Goal: Task Accomplishment & Management: Complete application form

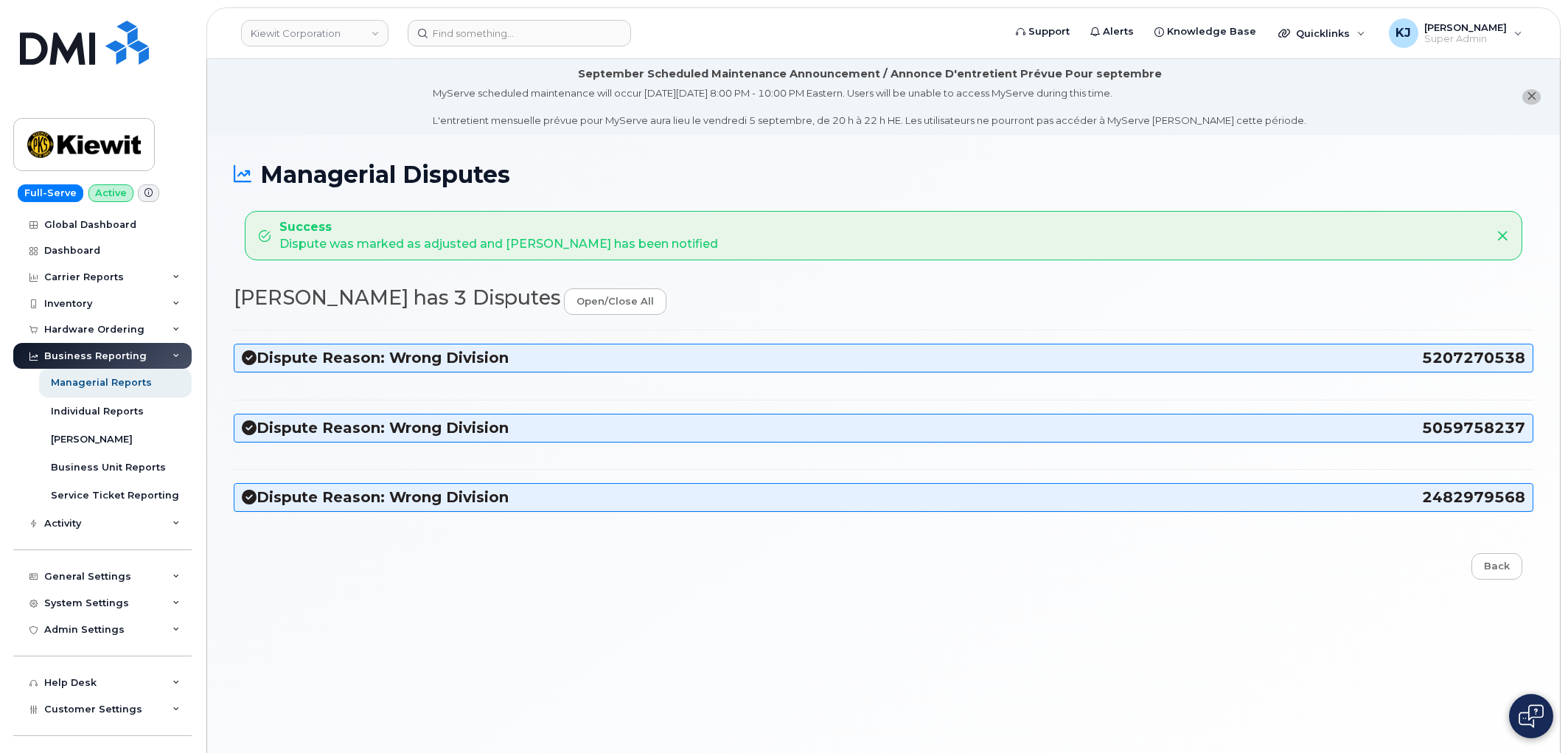
scroll to position [82, 0]
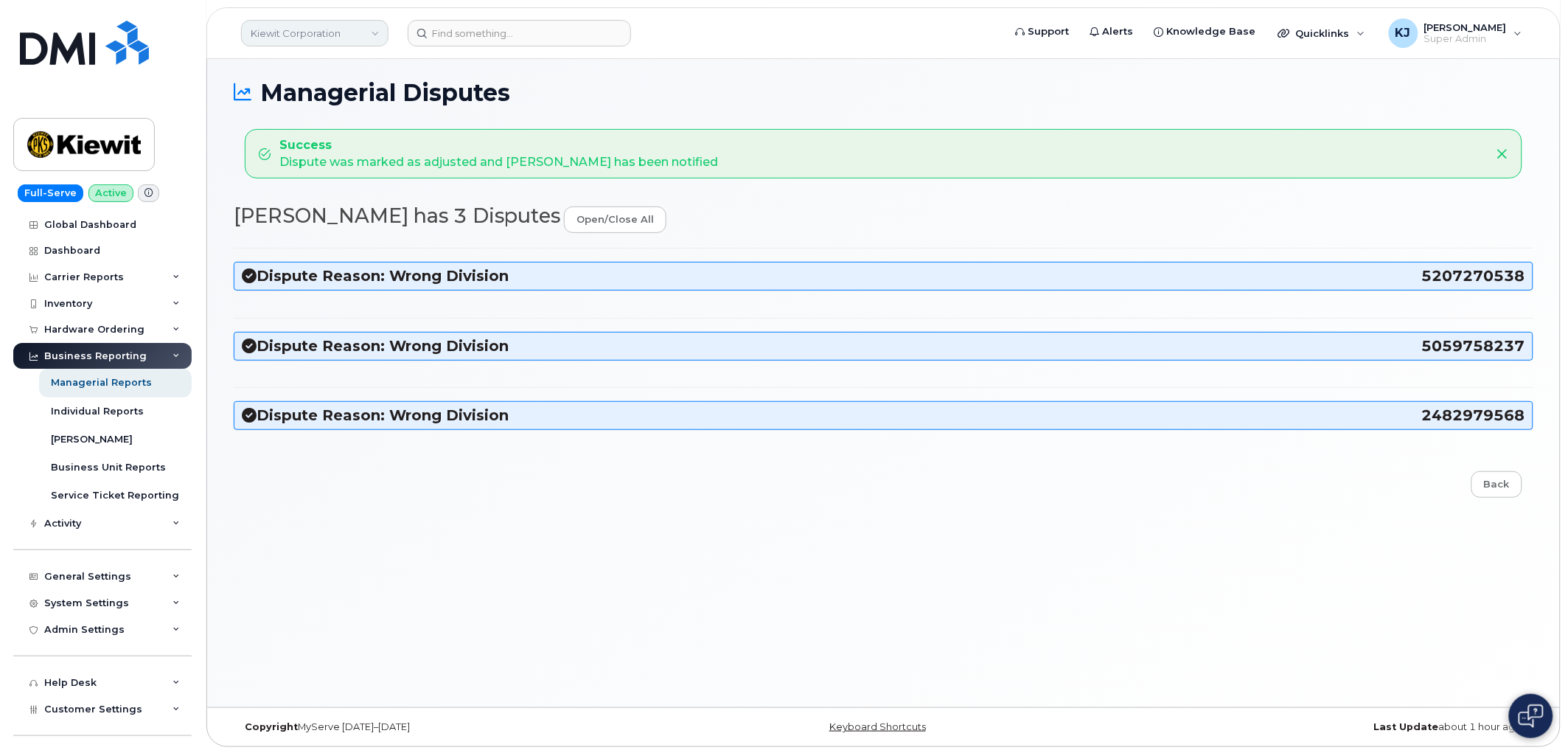
drag, startPoint x: 284, startPoint y: 36, endPoint x: 273, endPoint y: 38, distance: 11.2
click at [284, 36] on link "Kiewit Corporation" at bounding box center [315, 33] width 148 height 26
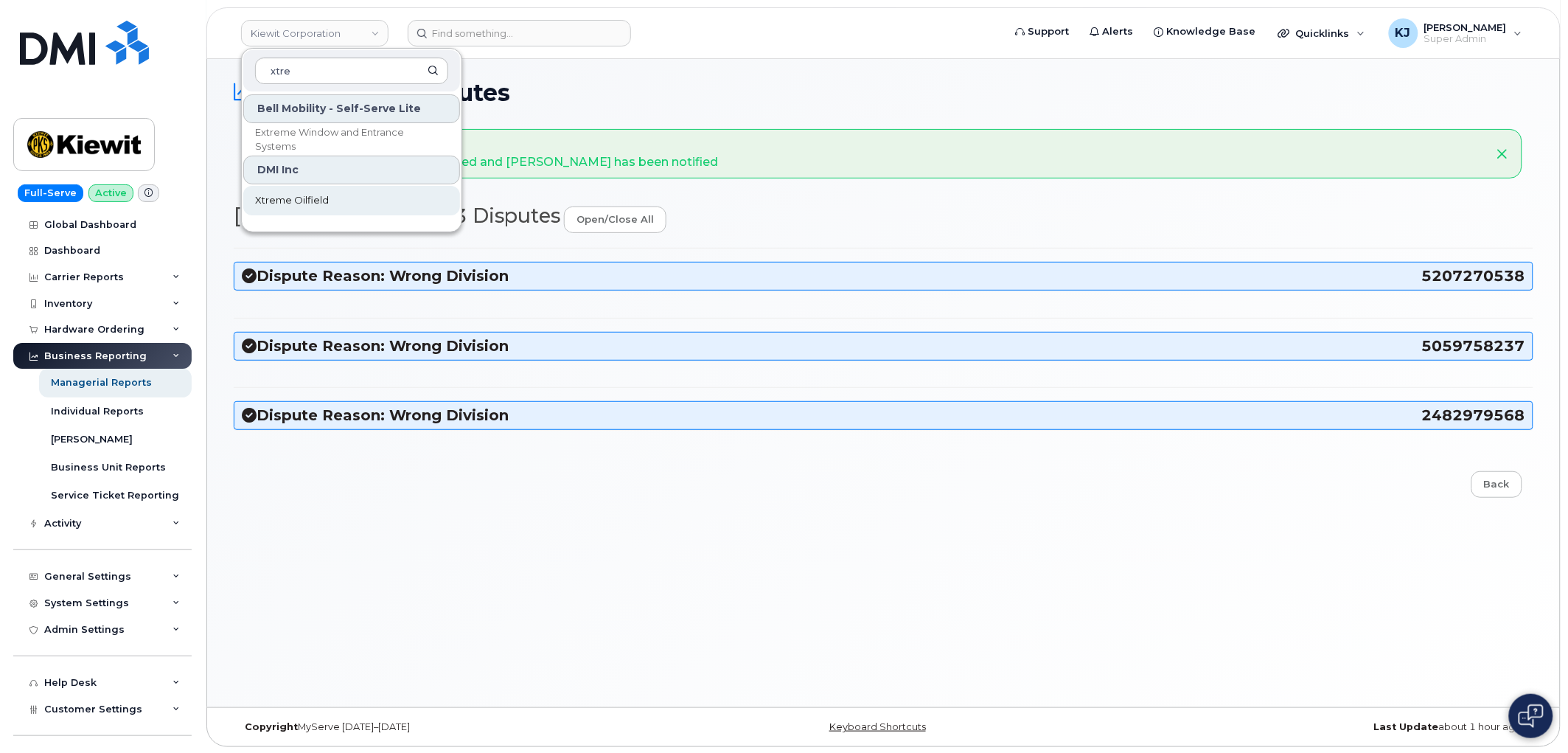
type input "xtre"
click at [334, 196] on link "Xtreme Oilfield" at bounding box center [352, 200] width 216 height 29
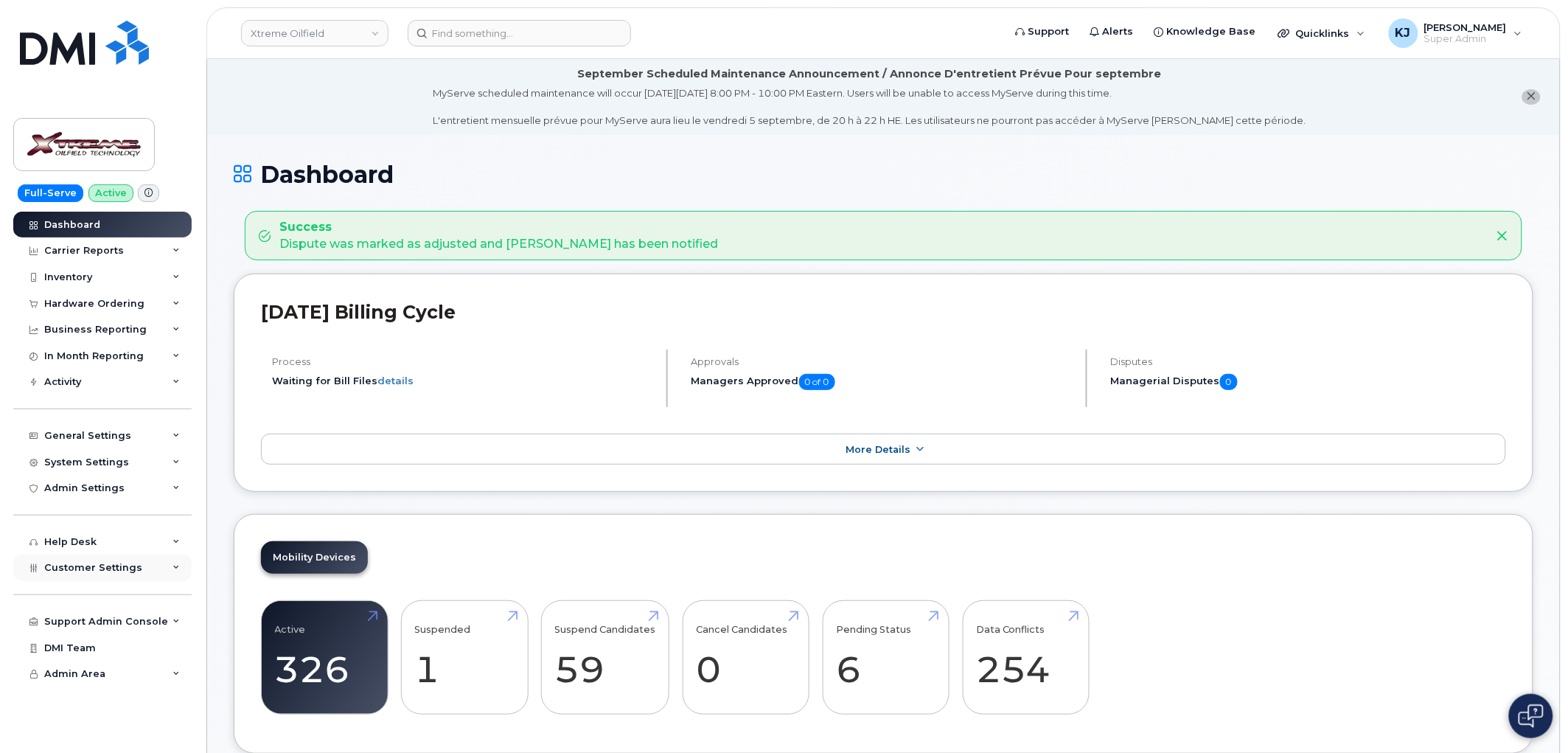
click at [155, 566] on div "Customer Settings" at bounding box center [102, 567] width 179 height 26
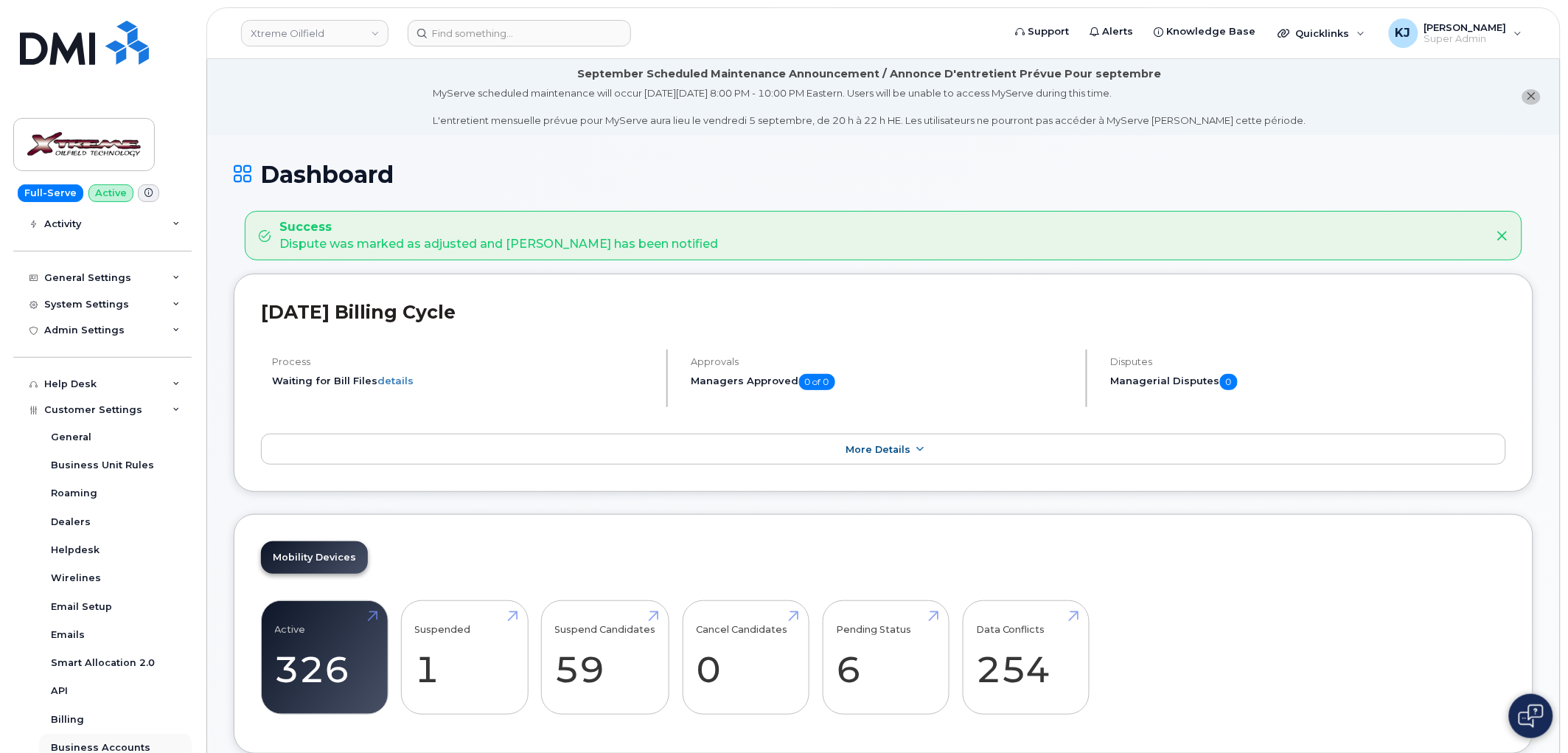
scroll to position [328, 0]
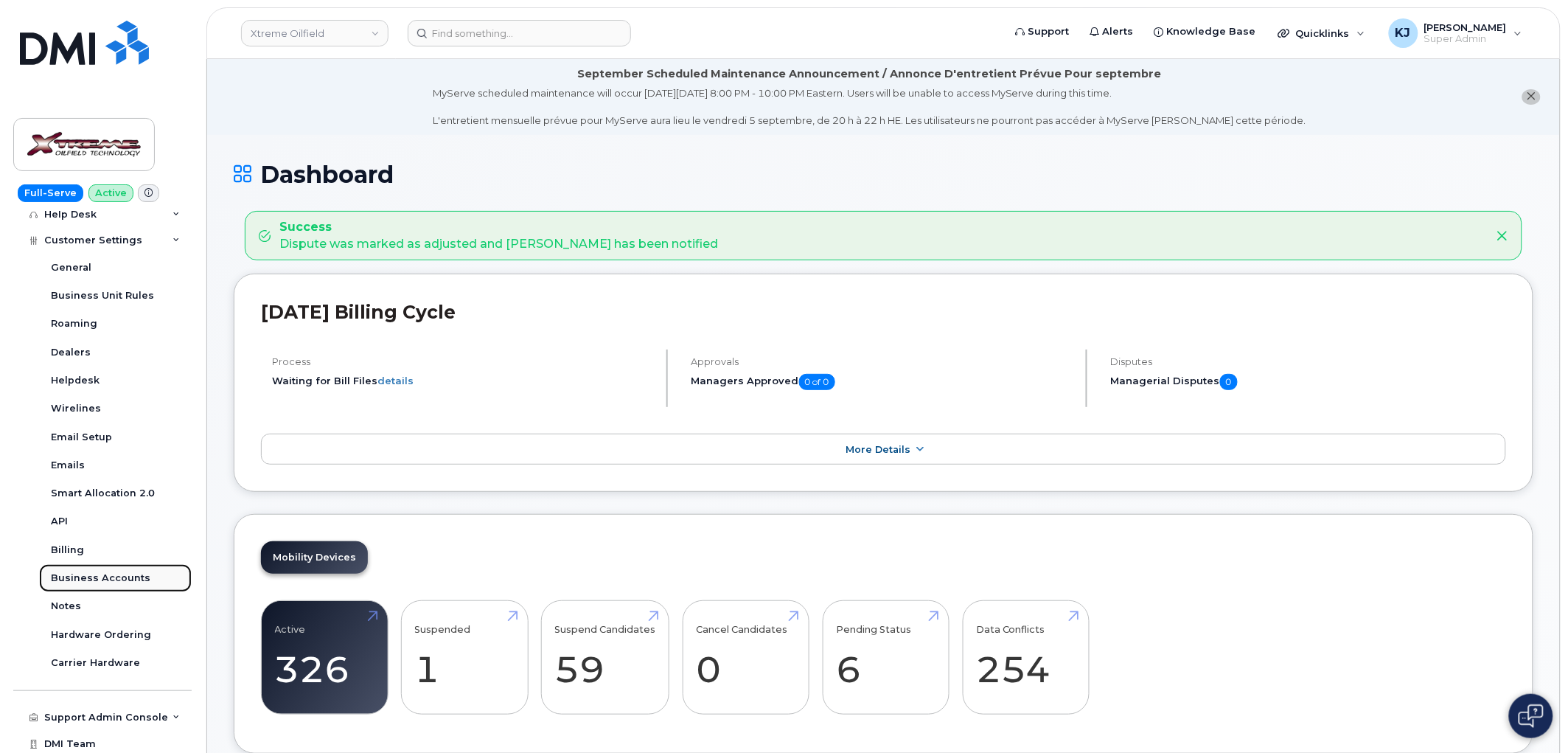
click at [123, 572] on div "Business Accounts" at bounding box center [100, 578] width 100 height 13
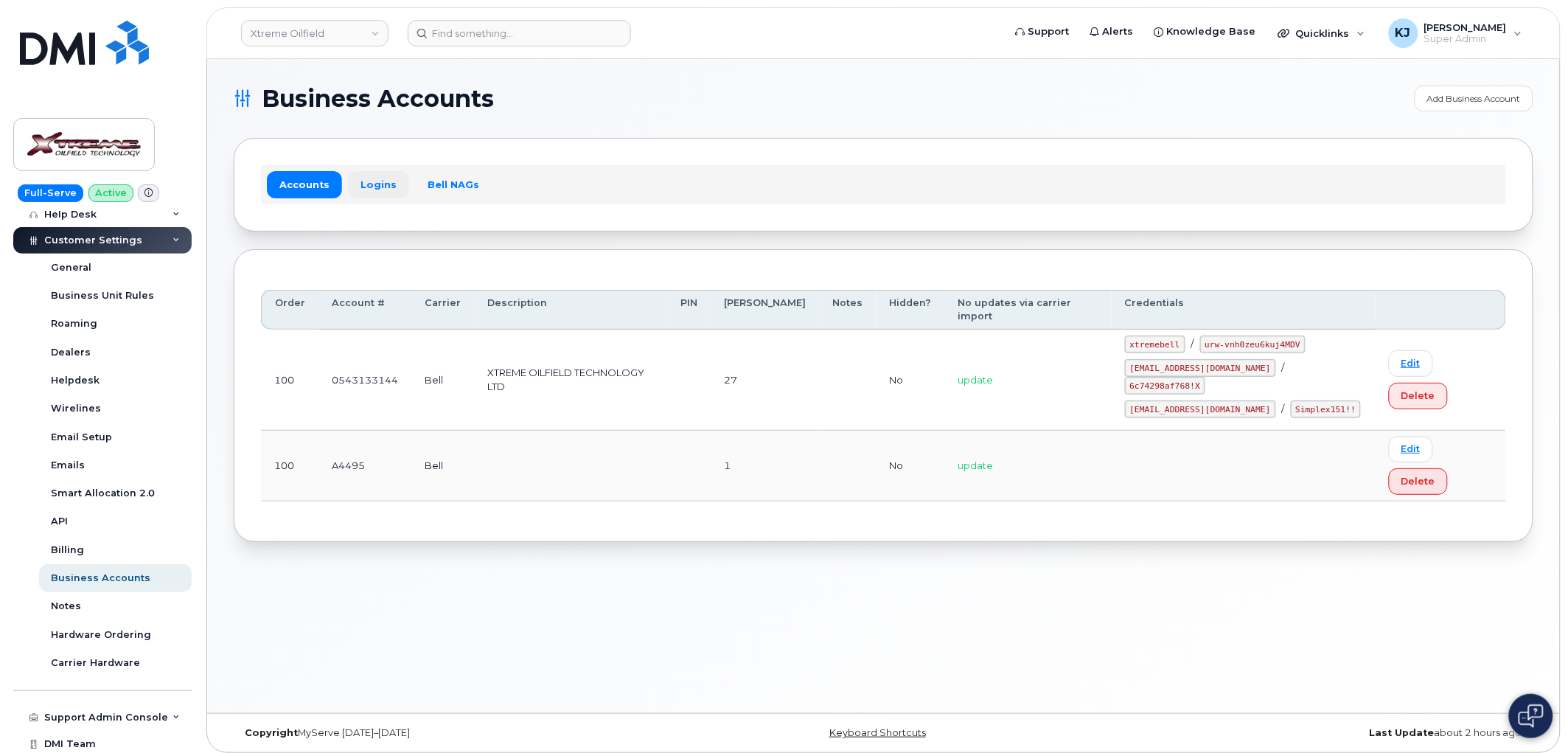
click at [358, 182] on link "Logins" at bounding box center [378, 184] width 61 height 26
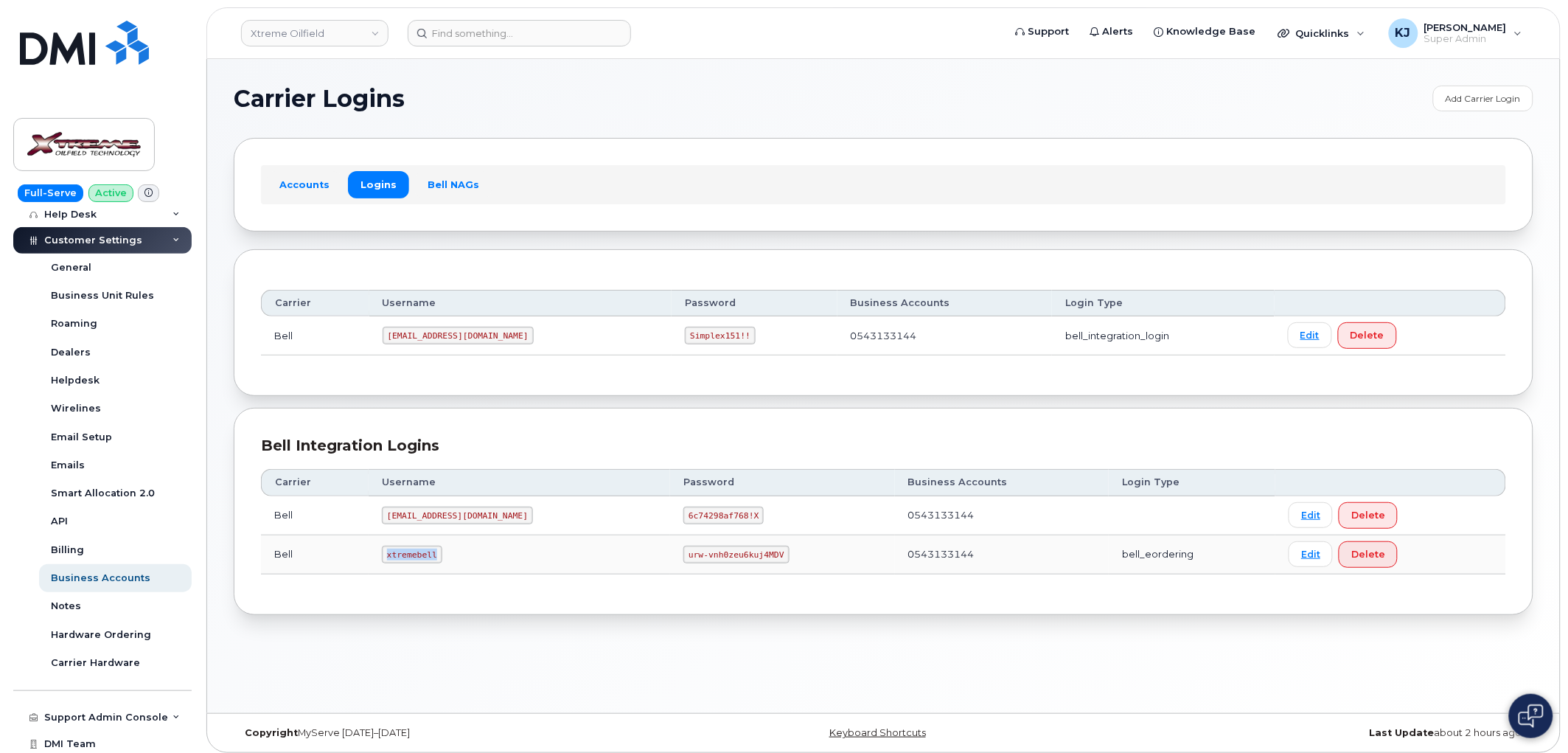
drag, startPoint x: 393, startPoint y: 556, endPoint x: 440, endPoint y: 557, distance: 47.0
click at [440, 557] on code "xtremebell" at bounding box center [412, 554] width 60 height 18
copy code "xtremebell"
click at [683, 555] on code "urw-vnh0zeu6kuj4MDV" at bounding box center [736, 554] width 105 height 18
drag, startPoint x: 641, startPoint y: 555, endPoint x: 649, endPoint y: 554, distance: 8.1
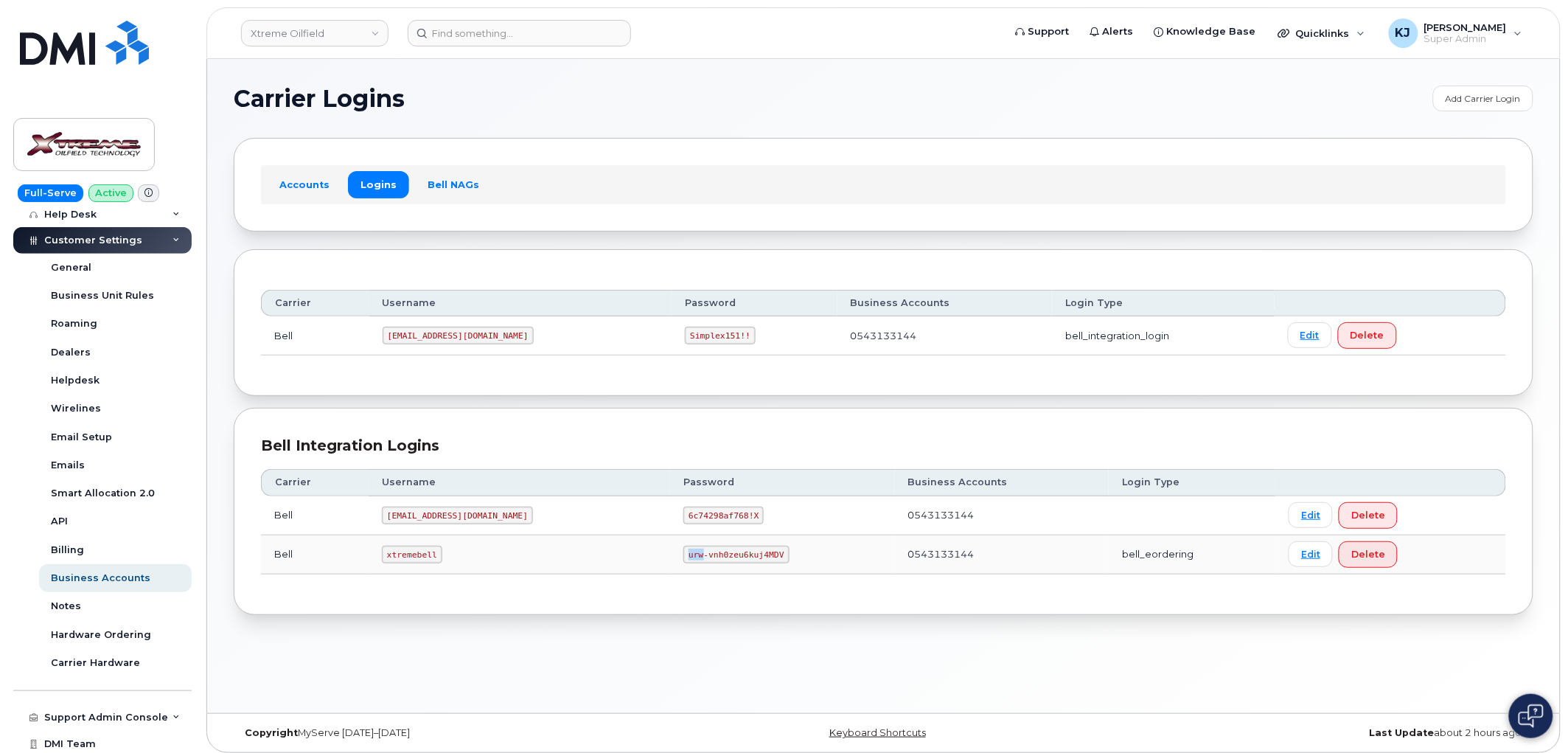
click at [683, 554] on code "urw-vnh0zeu6kuj4MDV" at bounding box center [736, 554] width 105 height 18
drag, startPoint x: 642, startPoint y: 551, endPoint x: 729, endPoint y: 552, distance: 87.0
click at [729, 552] on code "urw-vnh0zeu6kuj4MDV" at bounding box center [736, 554] width 105 height 18
copy code "urw-vnh0zeu6kuj4MDV"
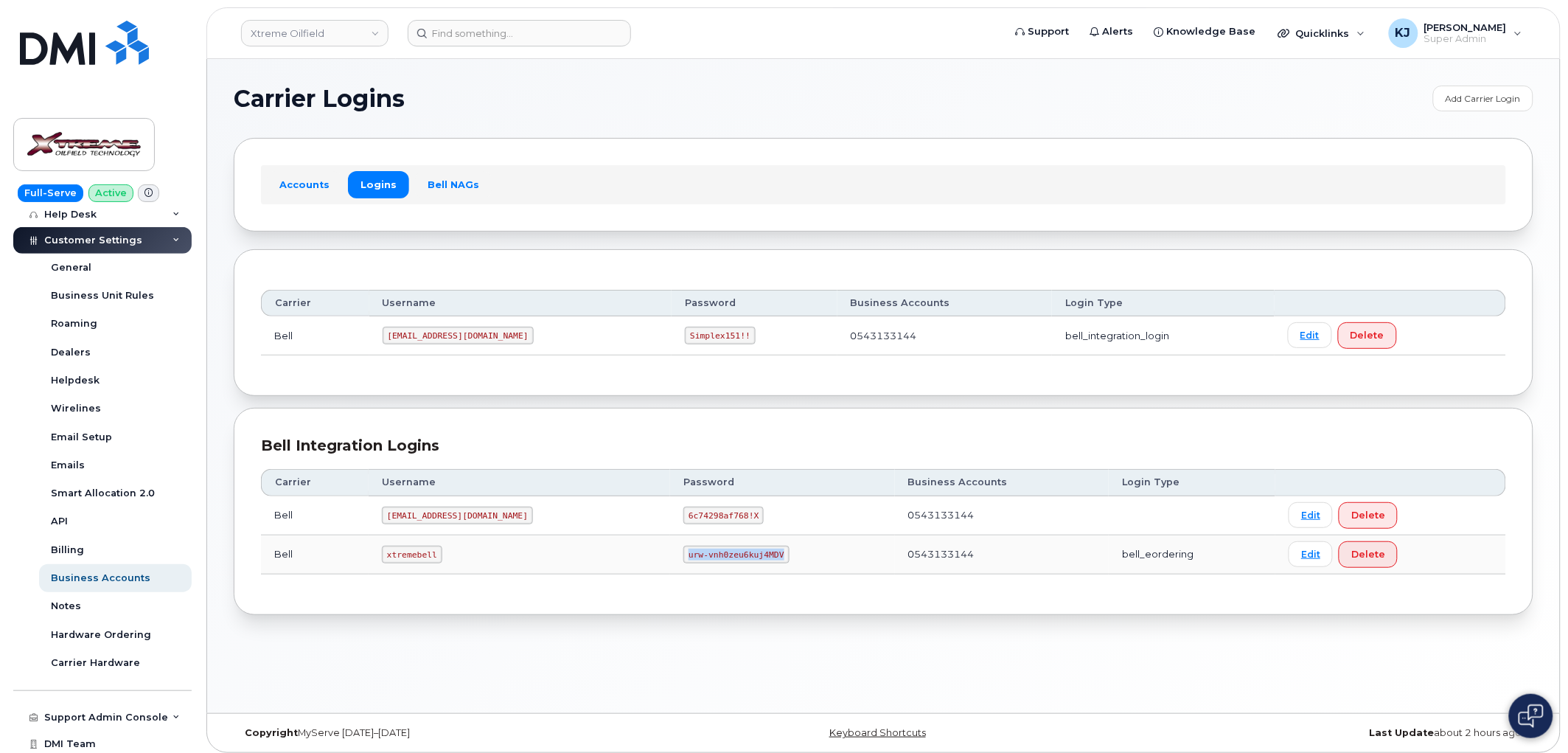
copy code "urw-vnh0zeu6kuj4MDV"
click at [1289, 550] on link "Edit" at bounding box center [1311, 554] width 44 height 26
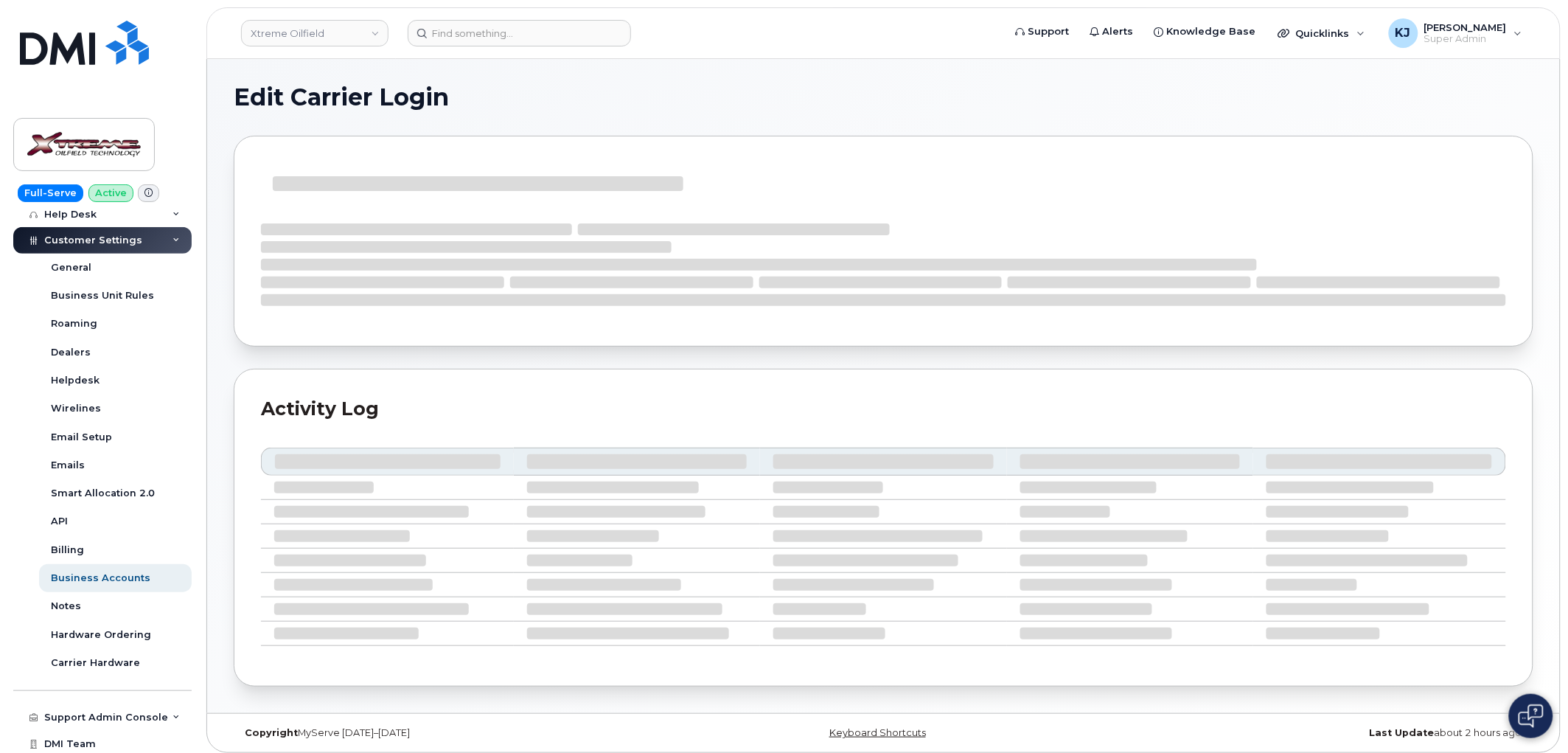
select select "bell_eordering"
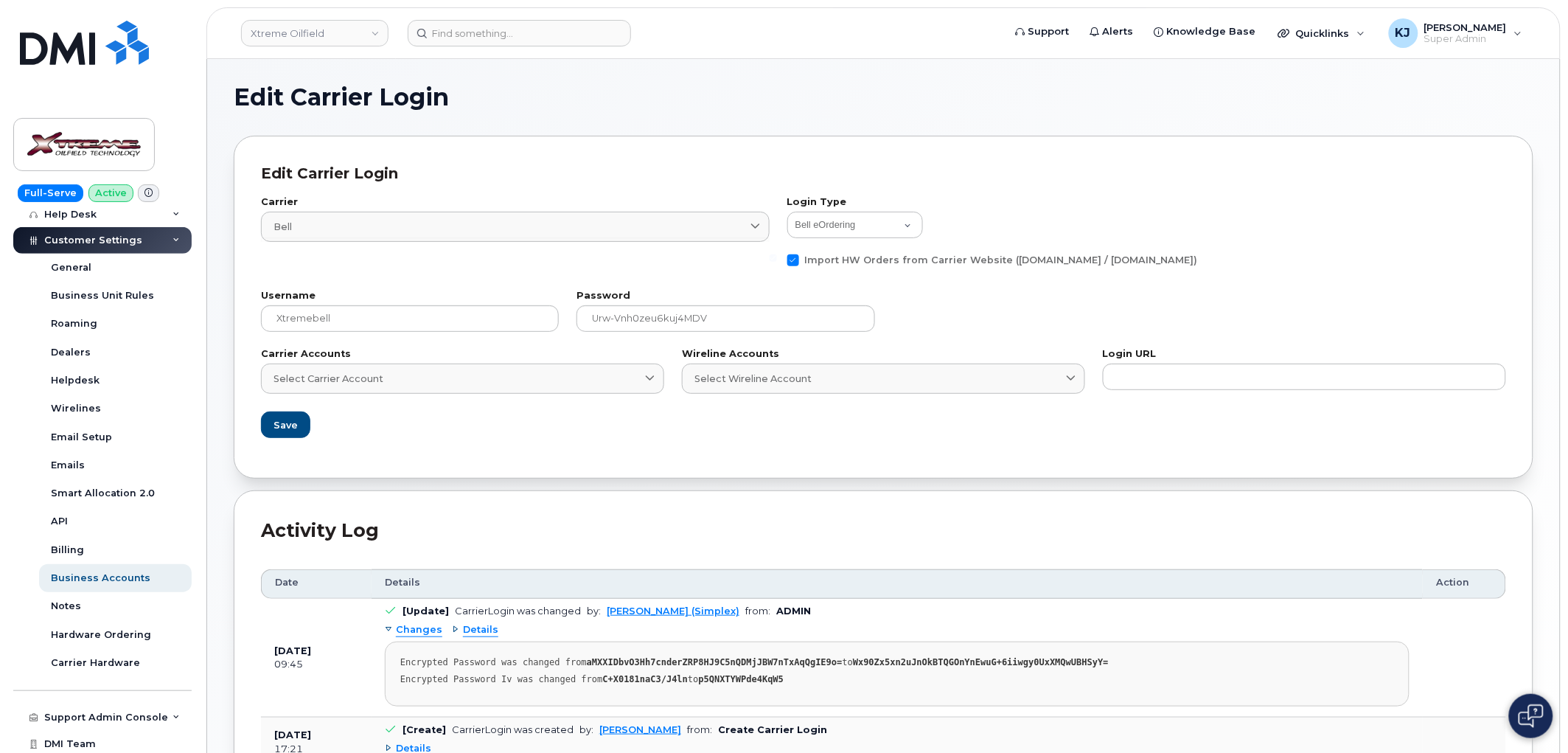
scroll to position [82, 0]
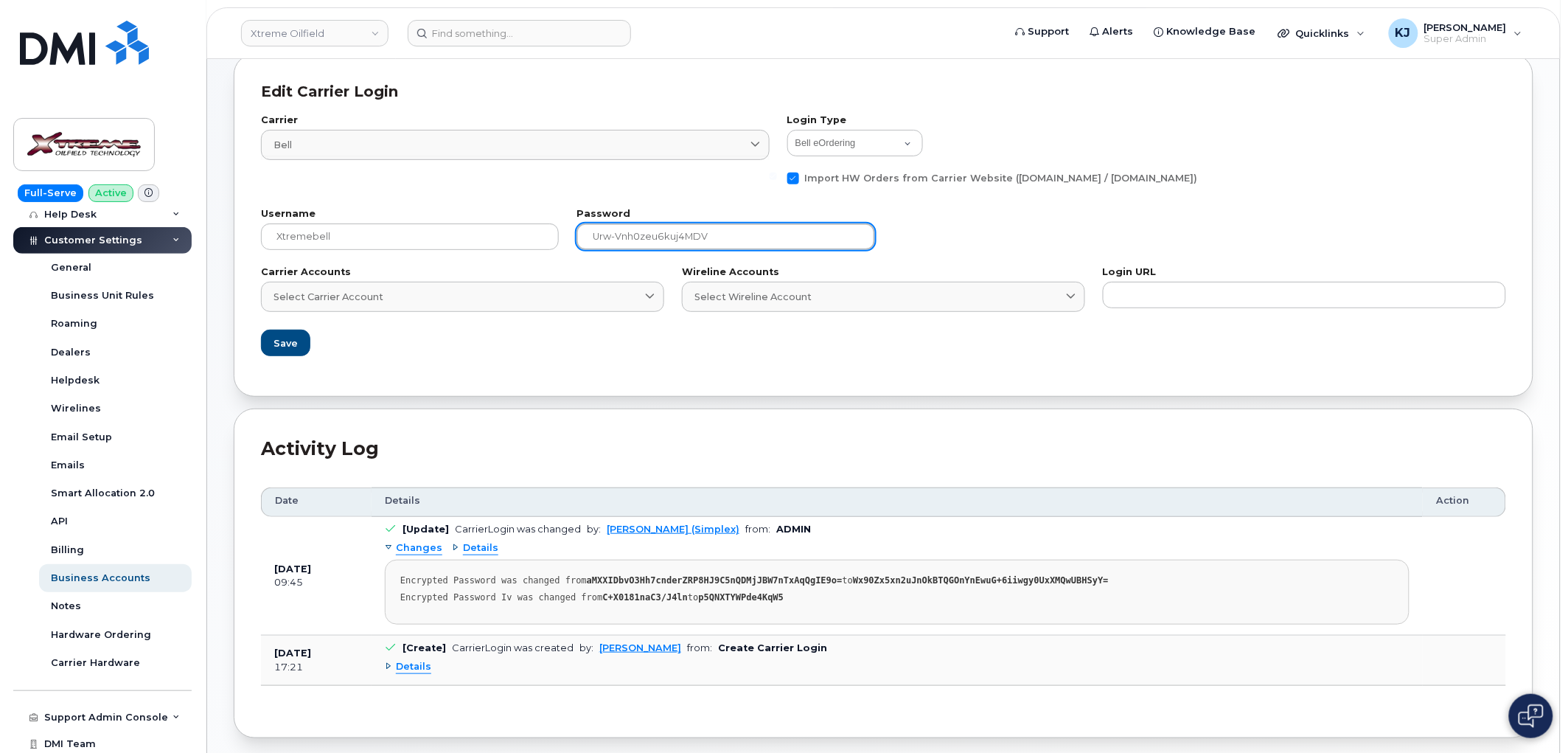
drag, startPoint x: 749, startPoint y: 237, endPoint x: 363, endPoint y: 207, distance: 387.2
click at [363, 207] on div "Username xtremebell Password urw-vnh0zeu6kuj4MDV" at bounding box center [883, 229] width 1263 height 58
paste input "!"
click at [593, 237] on input "urw-vnh0zeu6kuj4MDV!" at bounding box center [725, 237] width 298 height 26
click at [724, 240] on input "urw-vnh0zeu6kuj4MDV!" at bounding box center [725, 237] width 298 height 26
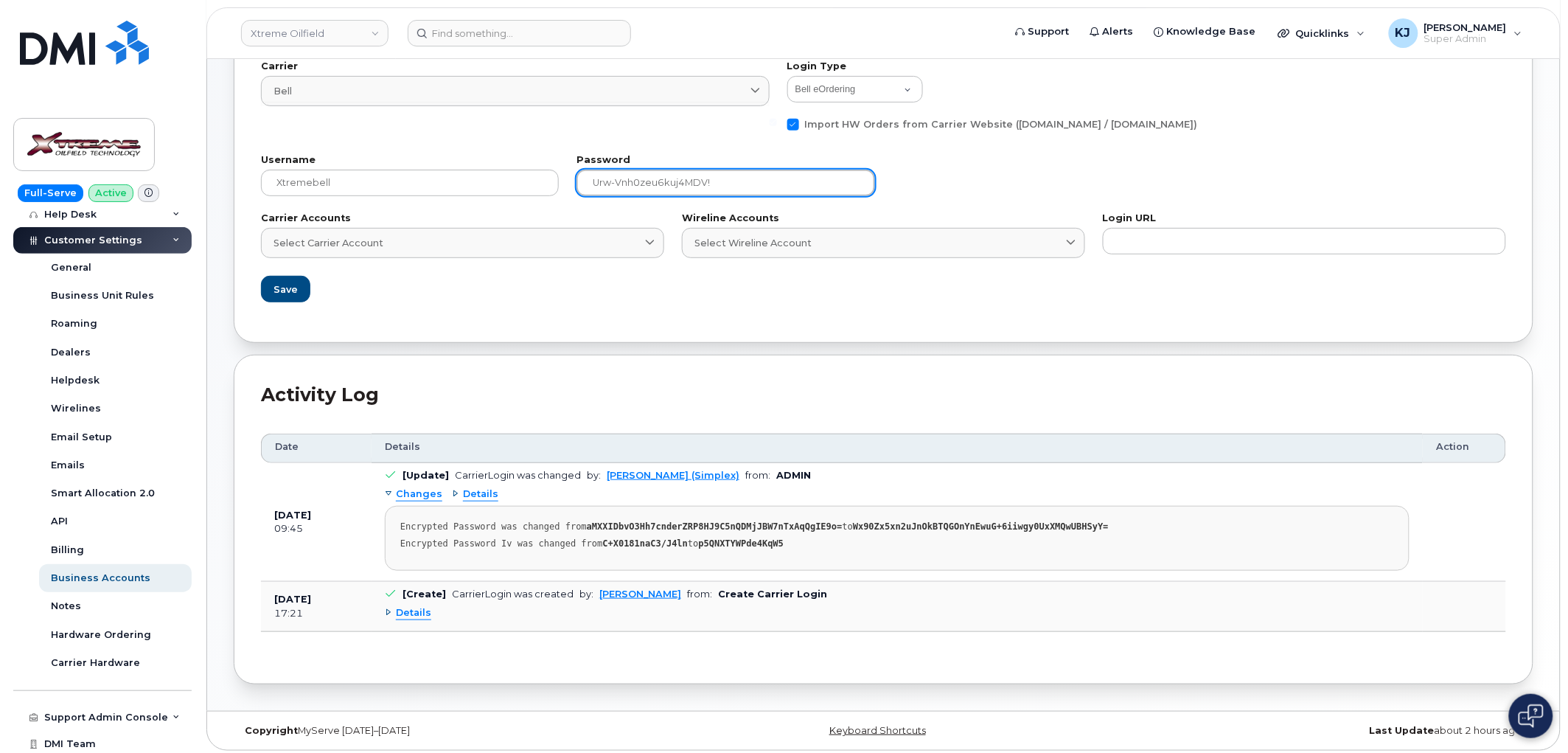
scroll to position [164, 0]
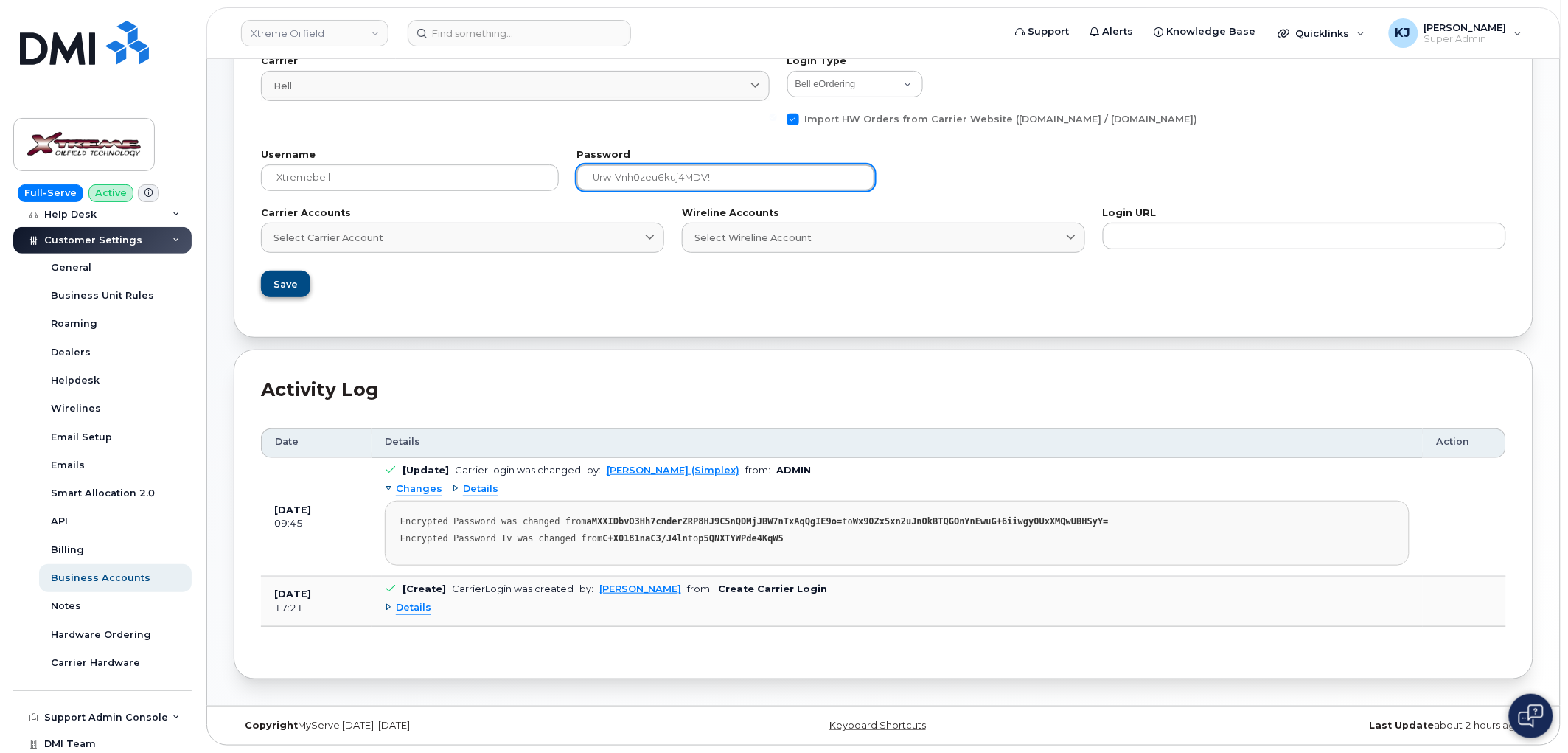
type input "urw-vnh0zeu6kuj4MDV!"
click at [278, 278] on span "Save" at bounding box center [284, 285] width 24 height 14
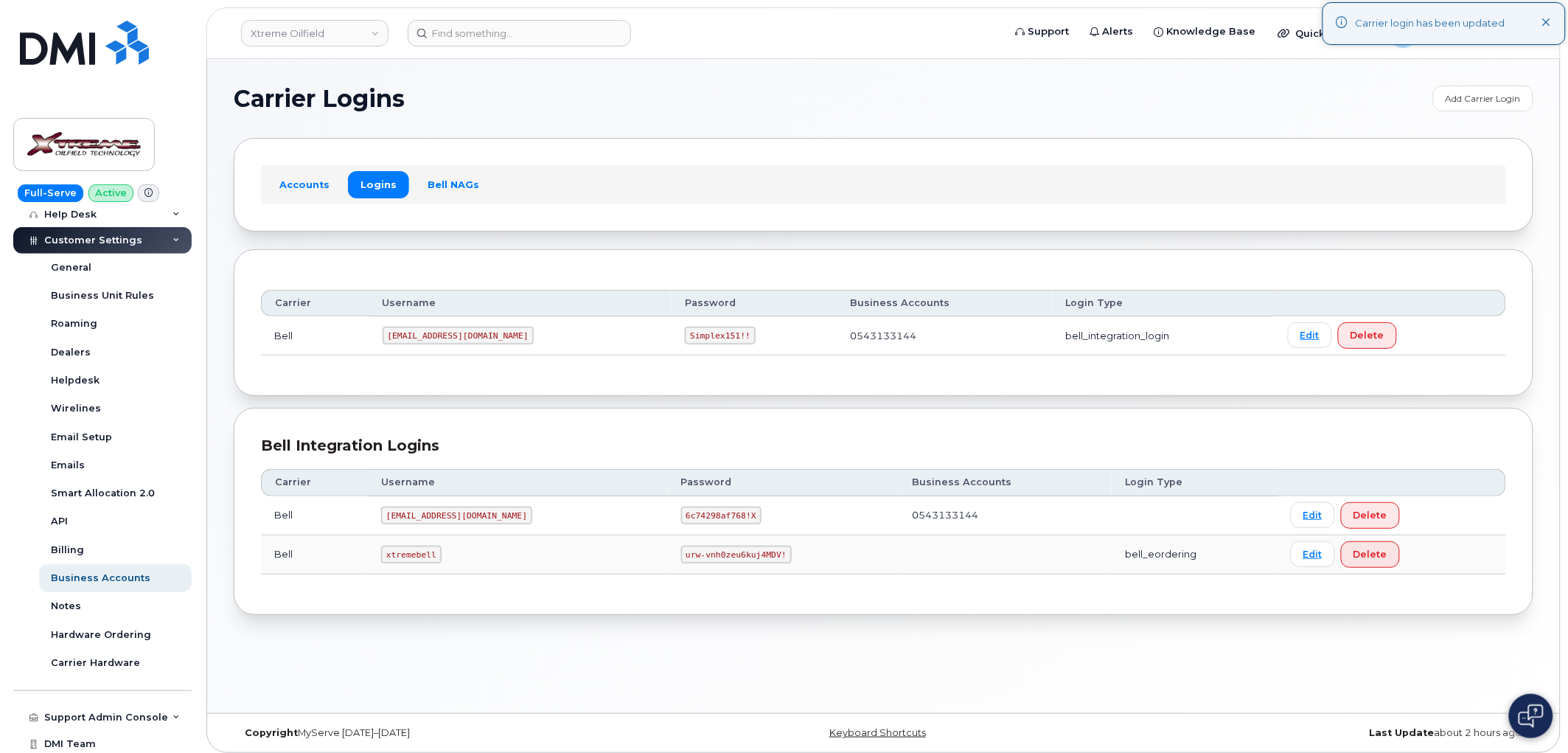
click at [402, 555] on code "xtremebell" at bounding box center [411, 554] width 60 height 18
copy code "xtremebell"
drag, startPoint x: 638, startPoint y: 554, endPoint x: 734, endPoint y: 533, distance: 98.3
click at [734, 565] on td "urw-vnh0zeu6kuj4MDV!" at bounding box center [784, 555] width 232 height 39
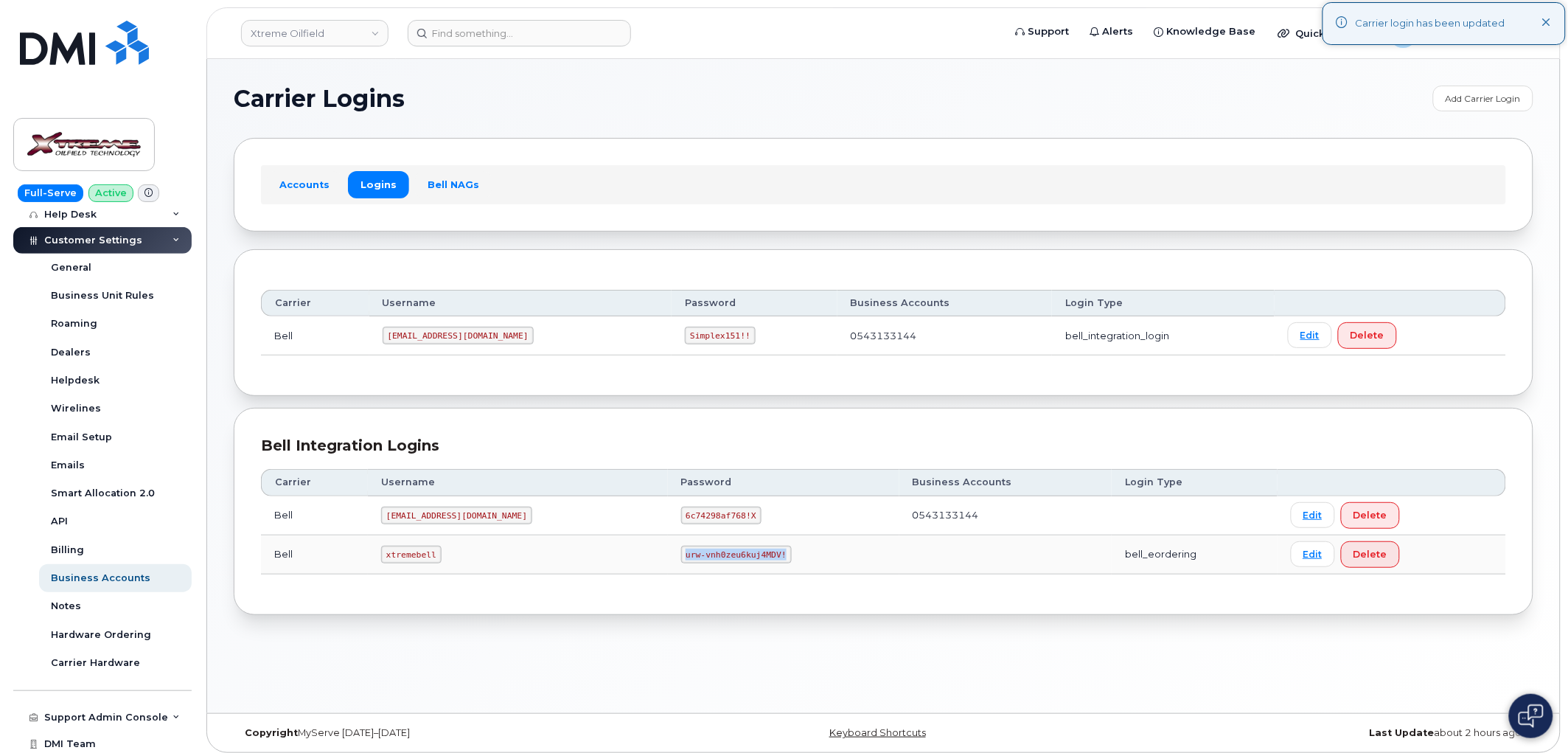
copy code "urw-vnh0zeu6kuj4MDV!"
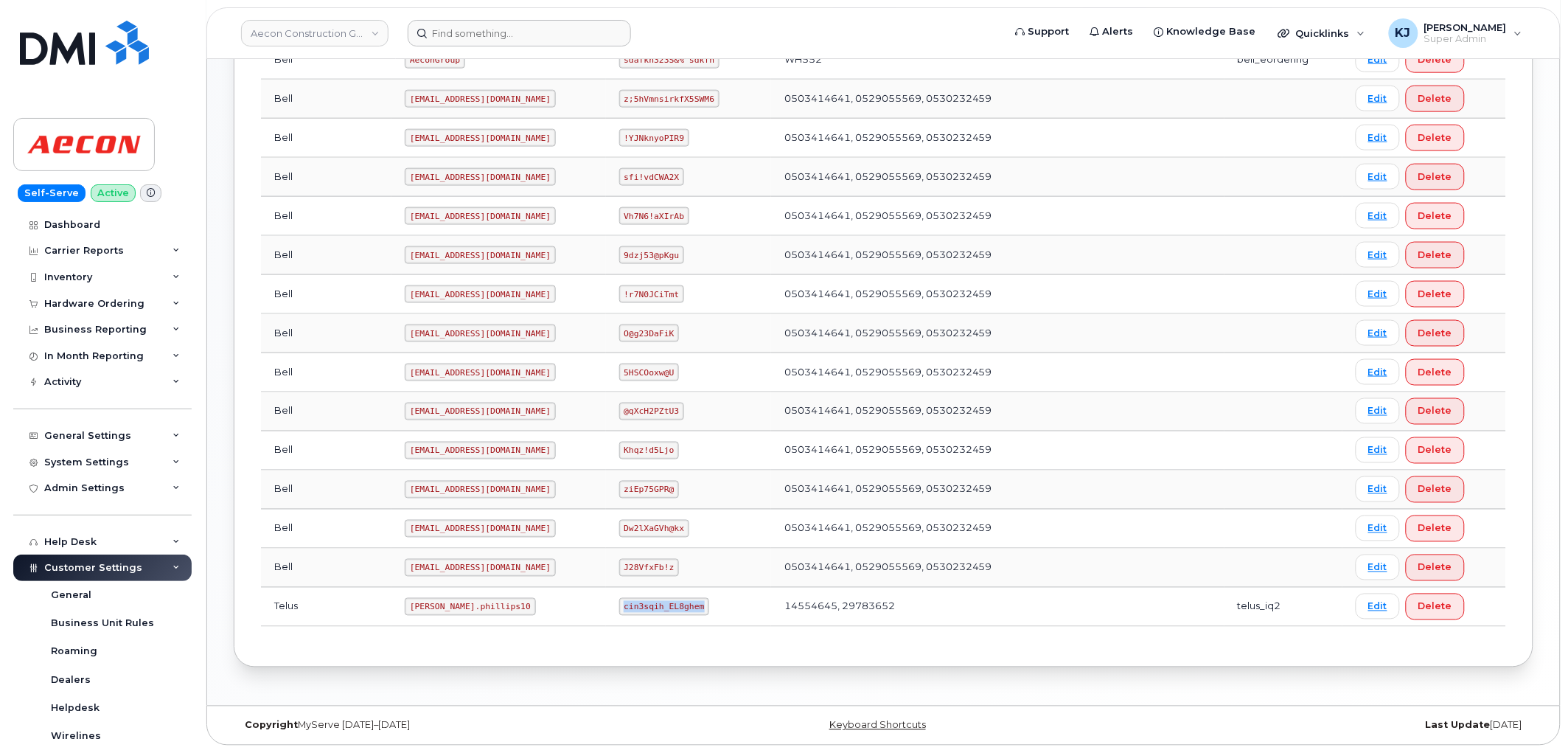
scroll to position [385, 0]
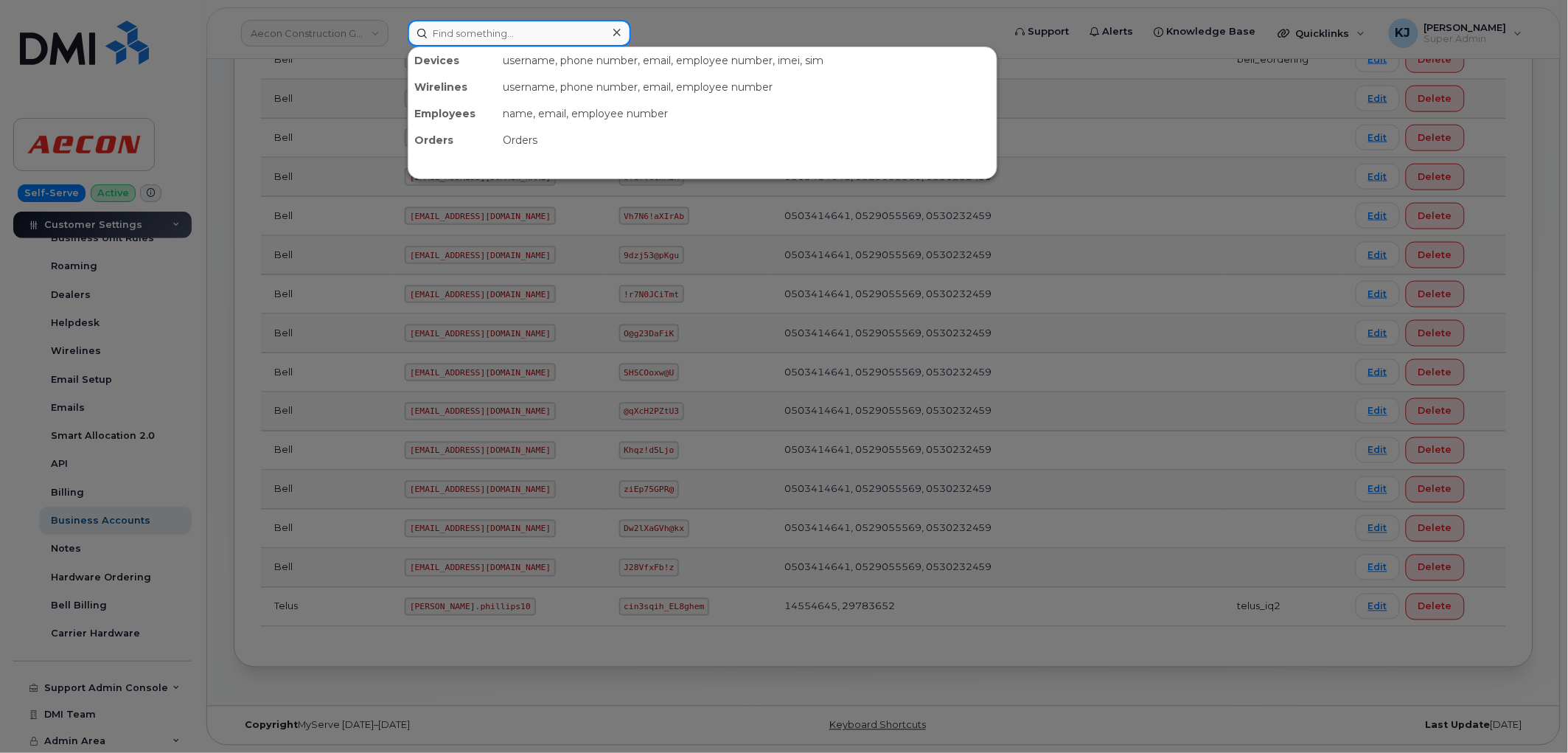
click at [470, 35] on input at bounding box center [519, 33] width 223 height 26
paste input "298446"
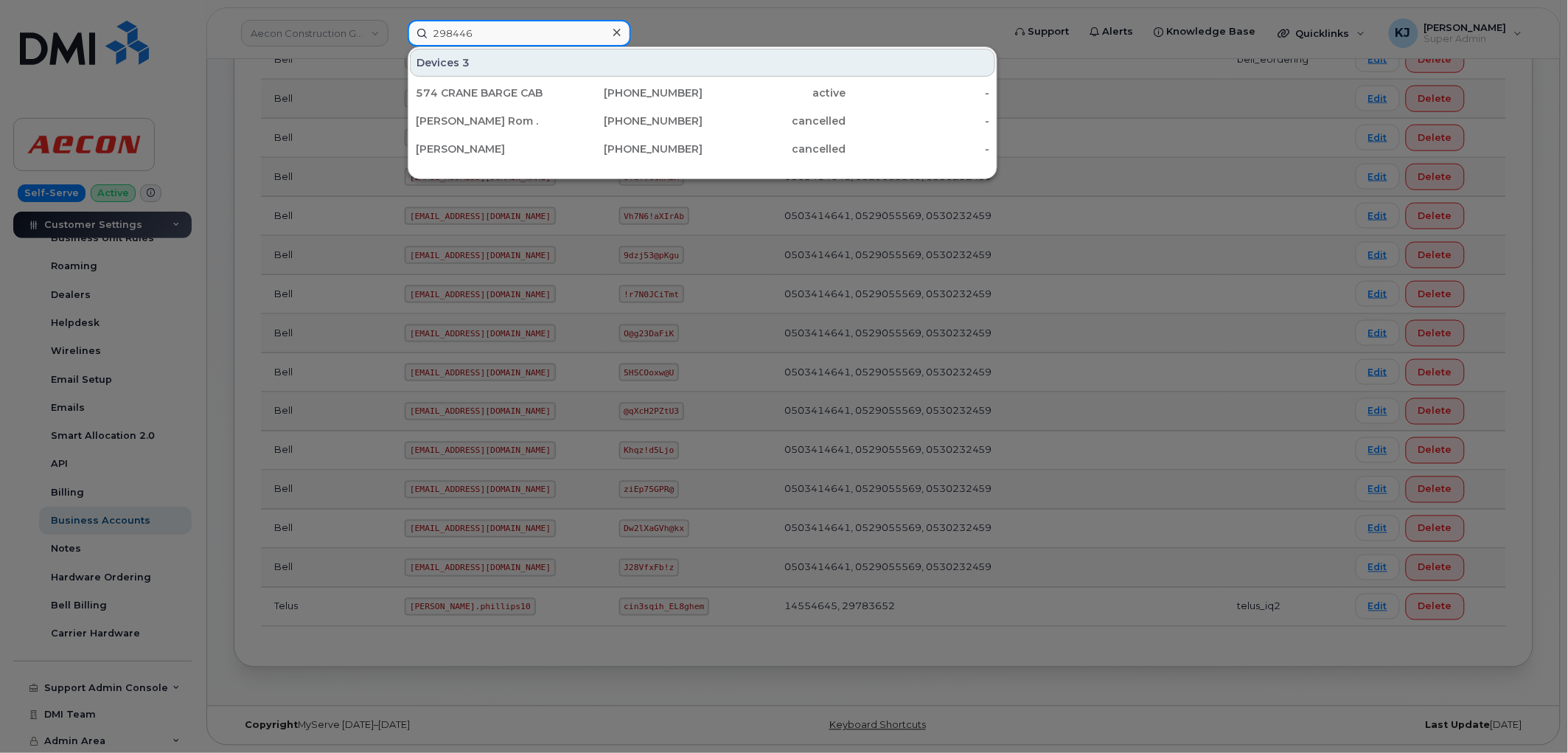
type input "298446"
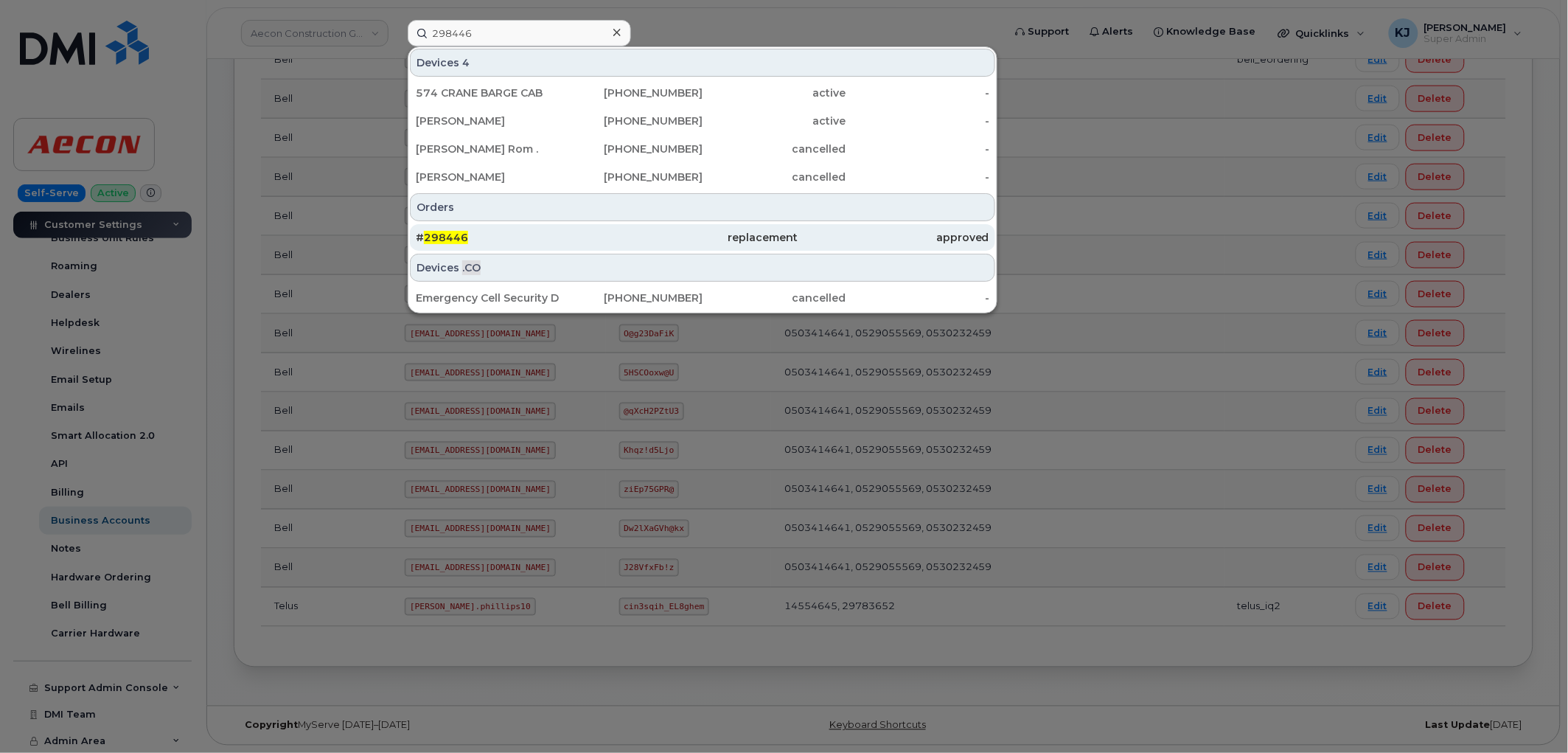
click at [523, 232] on div "# 298446" at bounding box center [511, 237] width 191 height 15
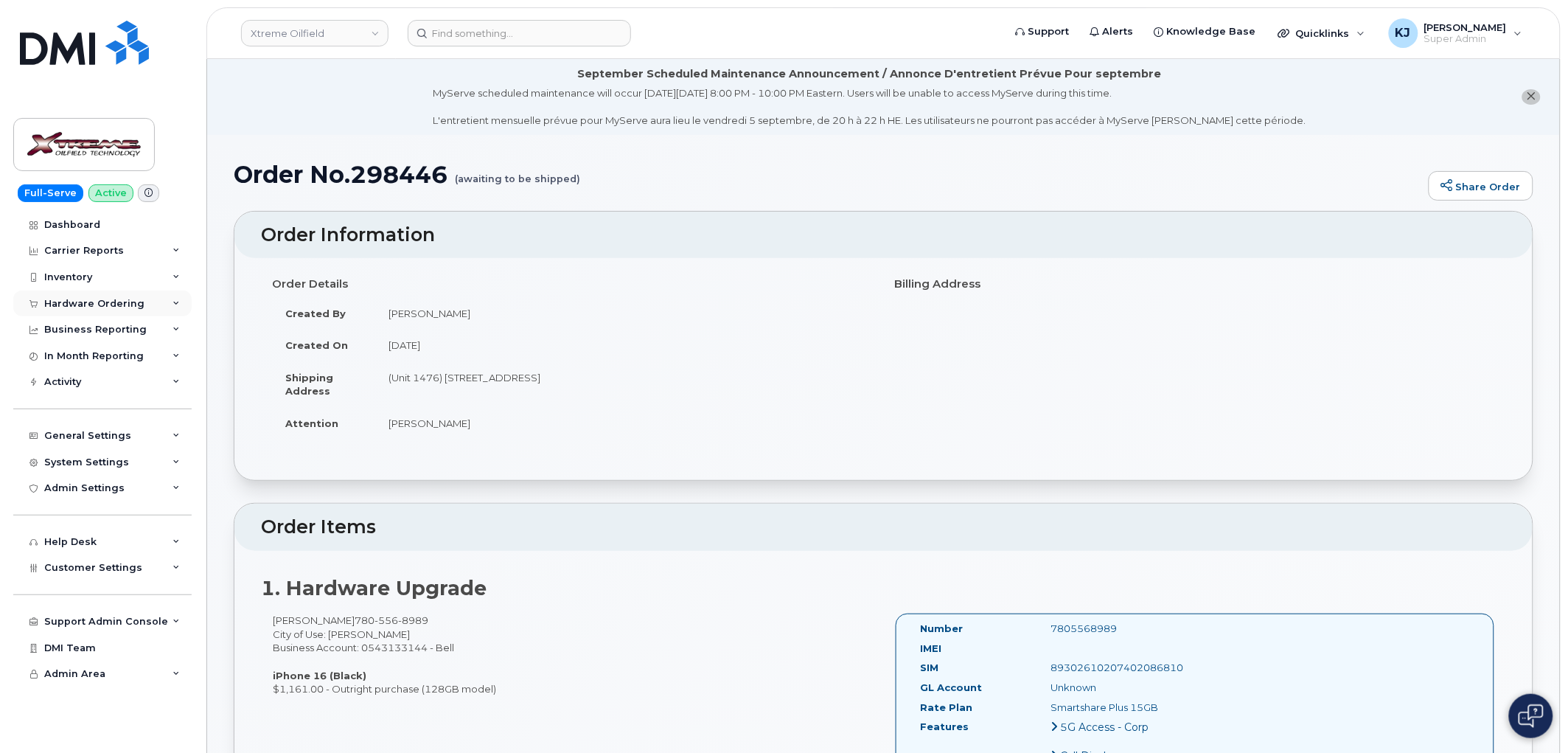
click at [155, 305] on div "Hardware Ordering" at bounding box center [102, 304] width 179 height 26
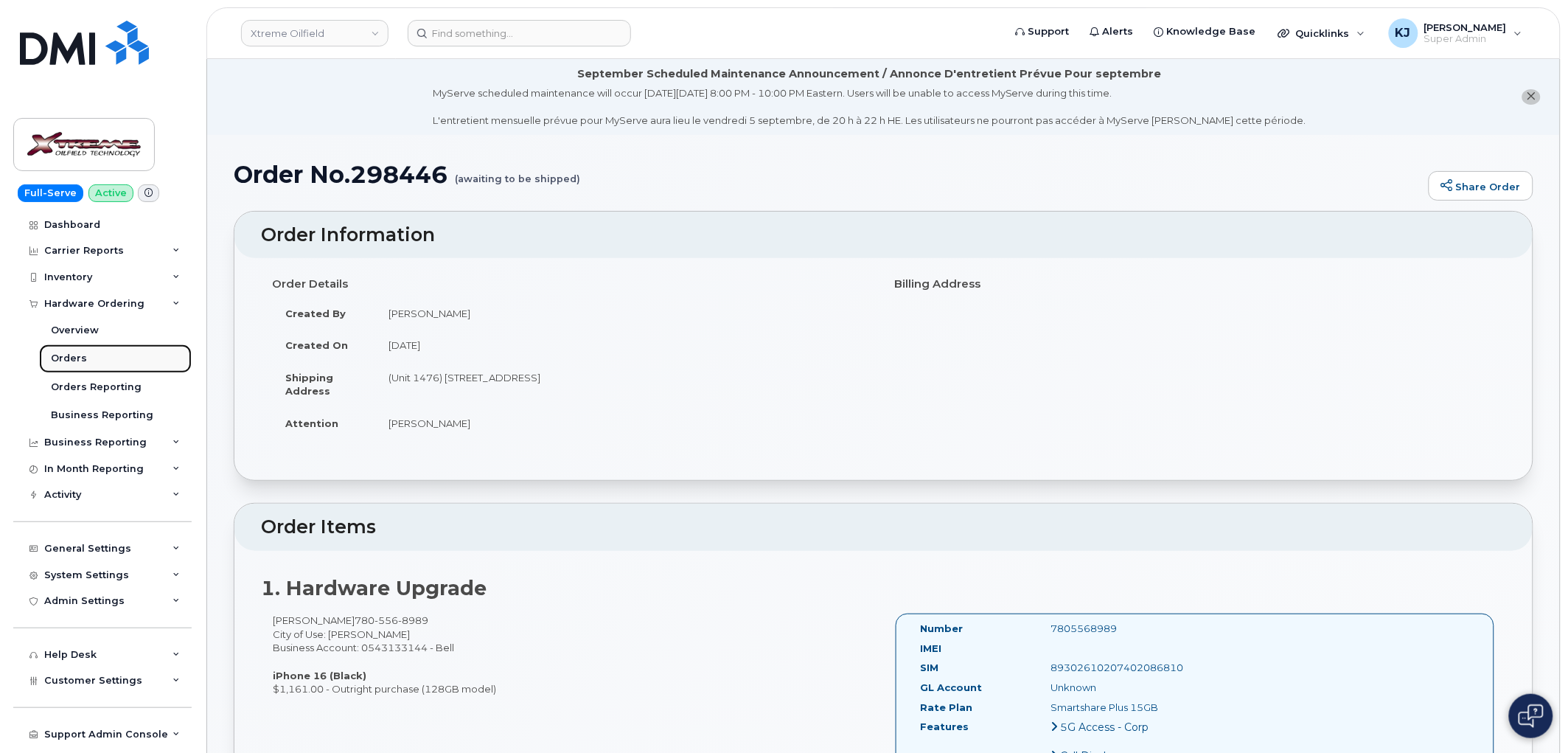
click at [99, 355] on link "Orders" at bounding box center [115, 359] width 152 height 28
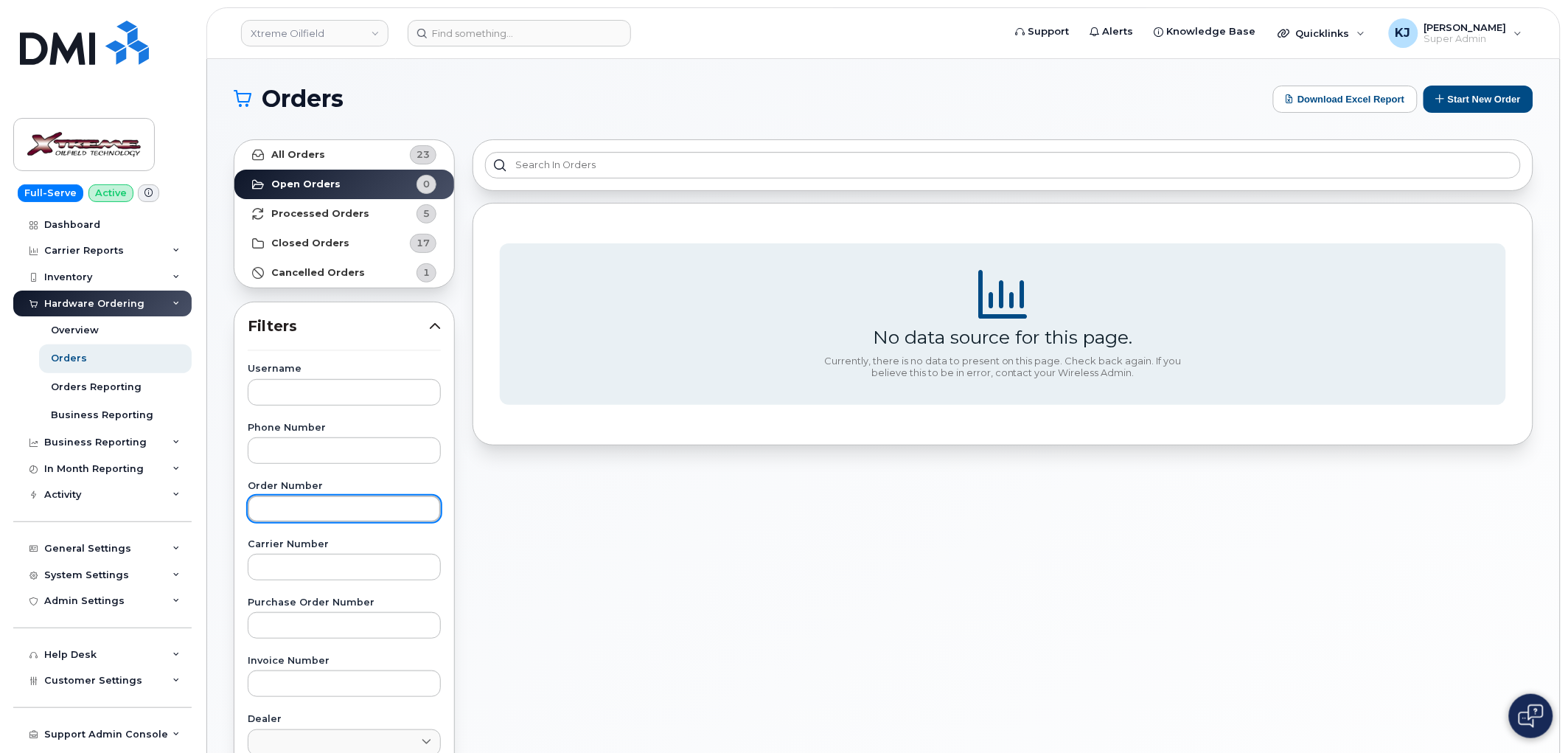
click at [317, 503] on input "text" at bounding box center [345, 509] width 193 height 26
paste input "298446"
type input "298446"
click at [267, 512] on input "298446" at bounding box center [345, 509] width 193 height 26
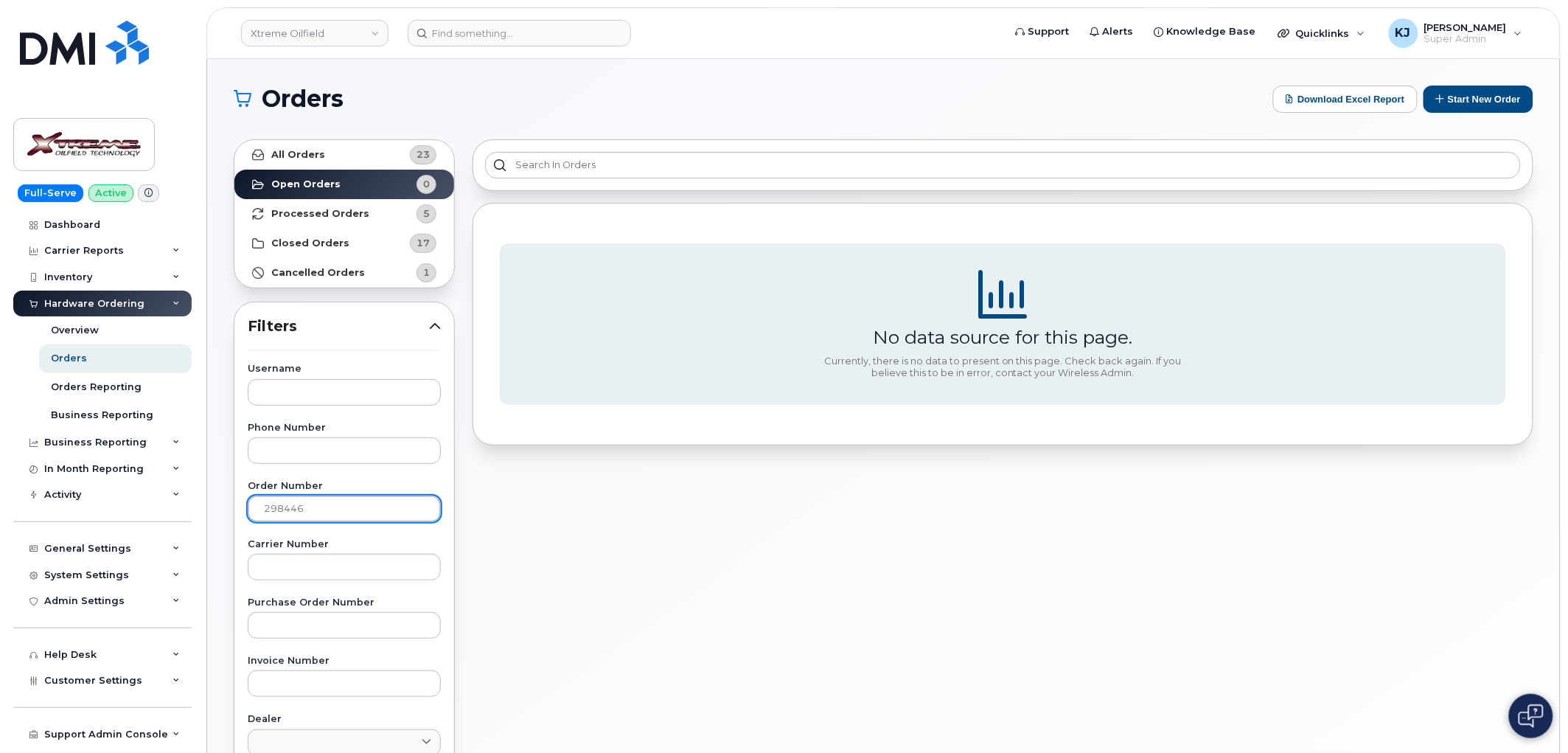
click at [265, 510] on input "298446" at bounding box center [345, 509] width 193 height 26
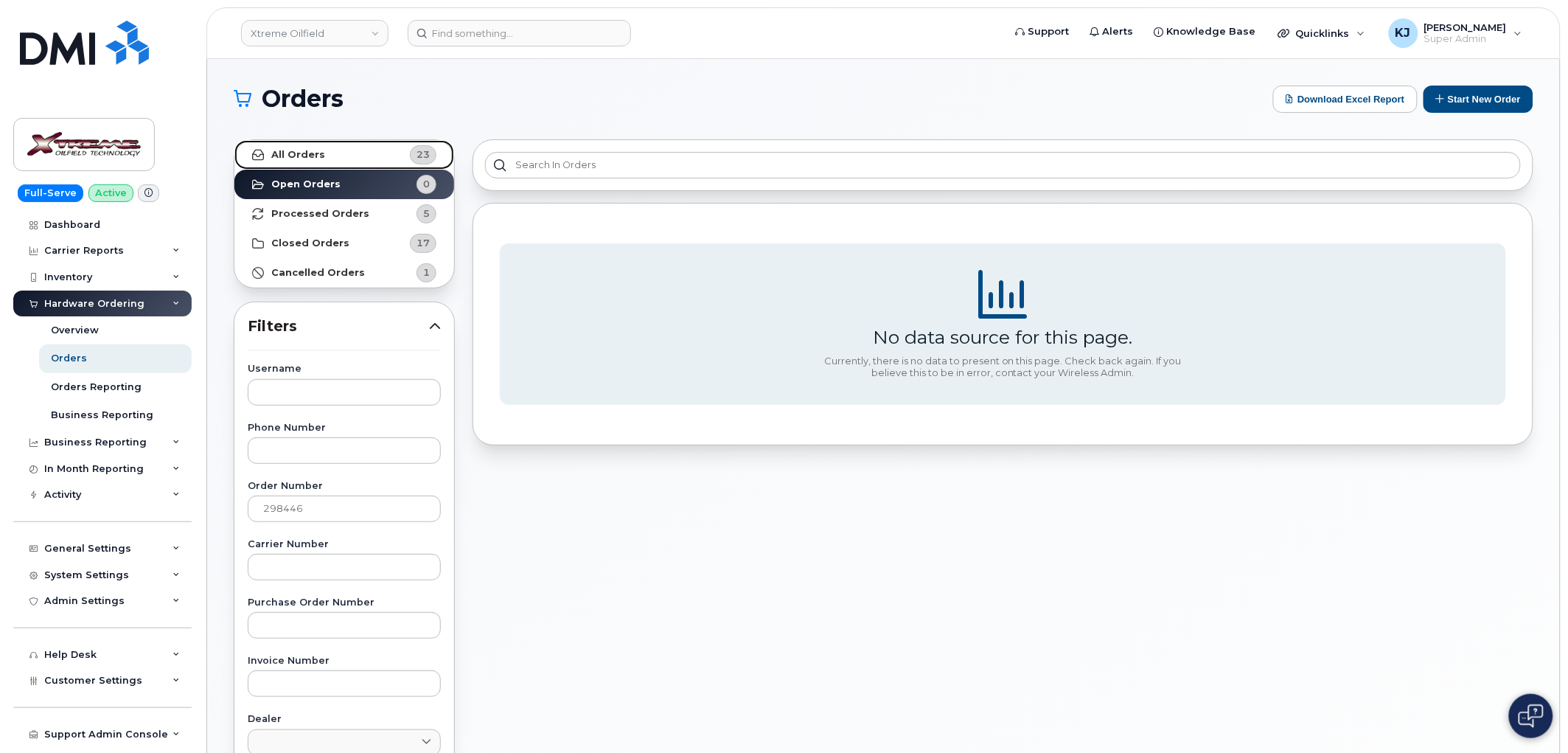
click at [326, 140] on link "All Orders 23" at bounding box center [344, 155] width 219 height 29
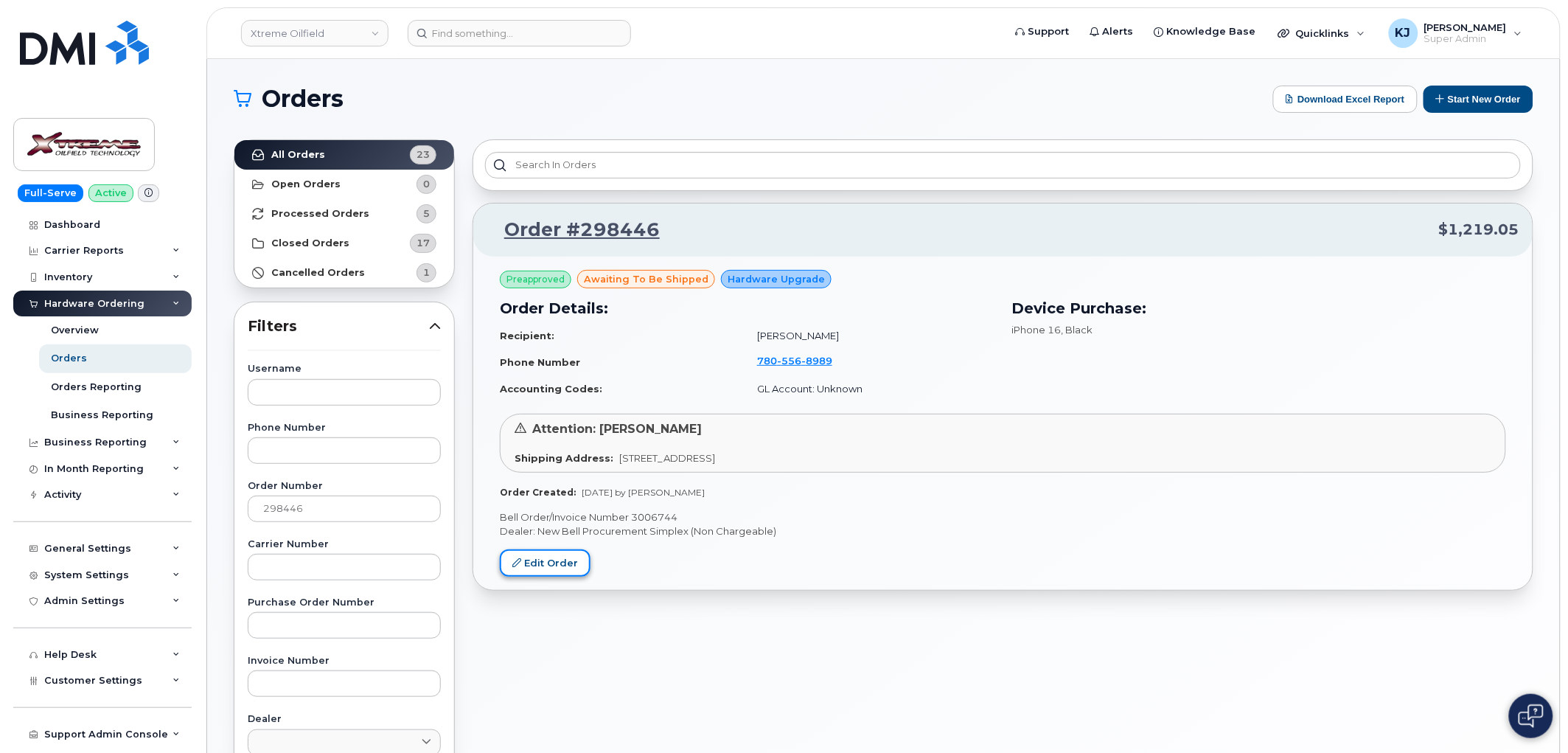
click at [557, 567] on link "Edit Order" at bounding box center [545, 563] width 90 height 27
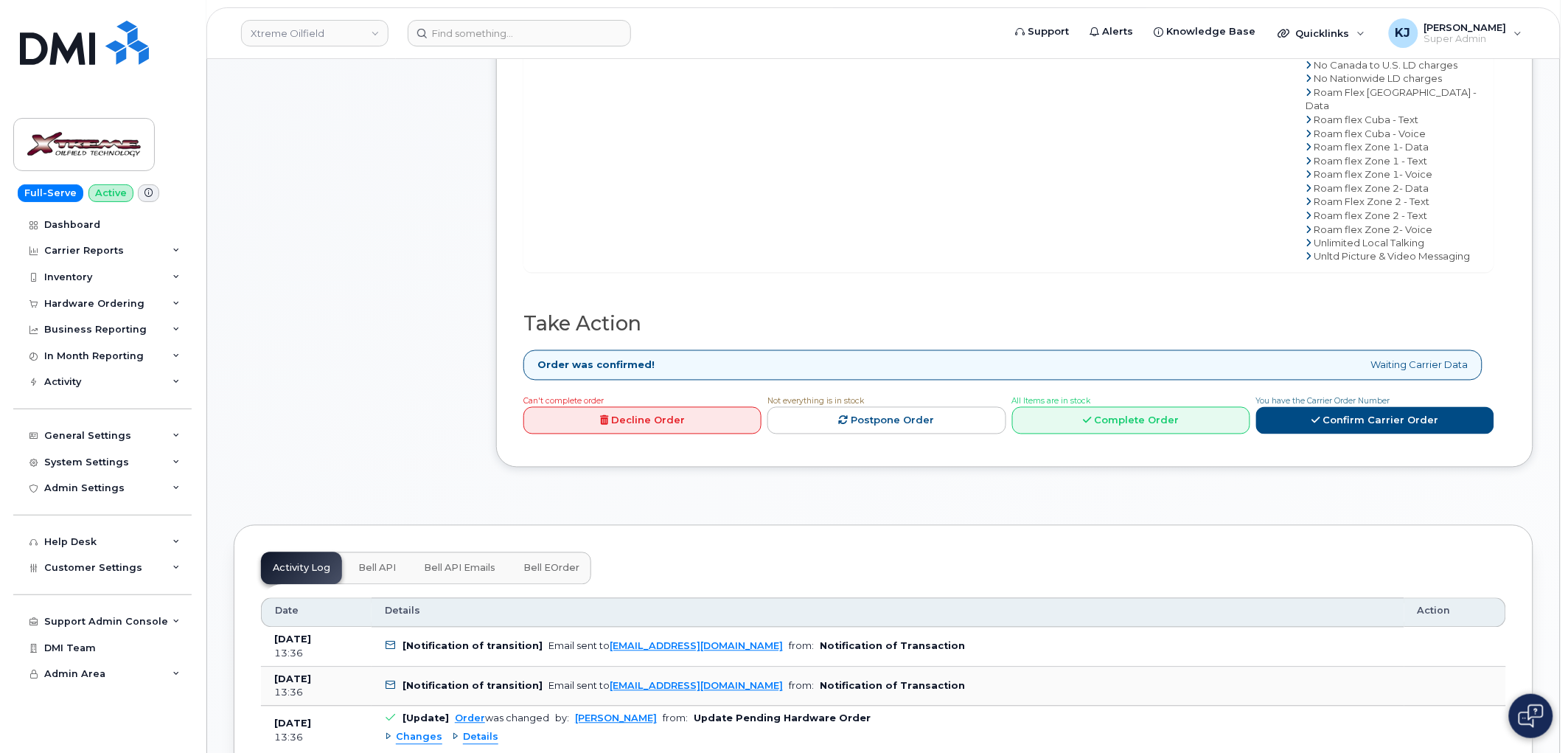
scroll to position [819, 0]
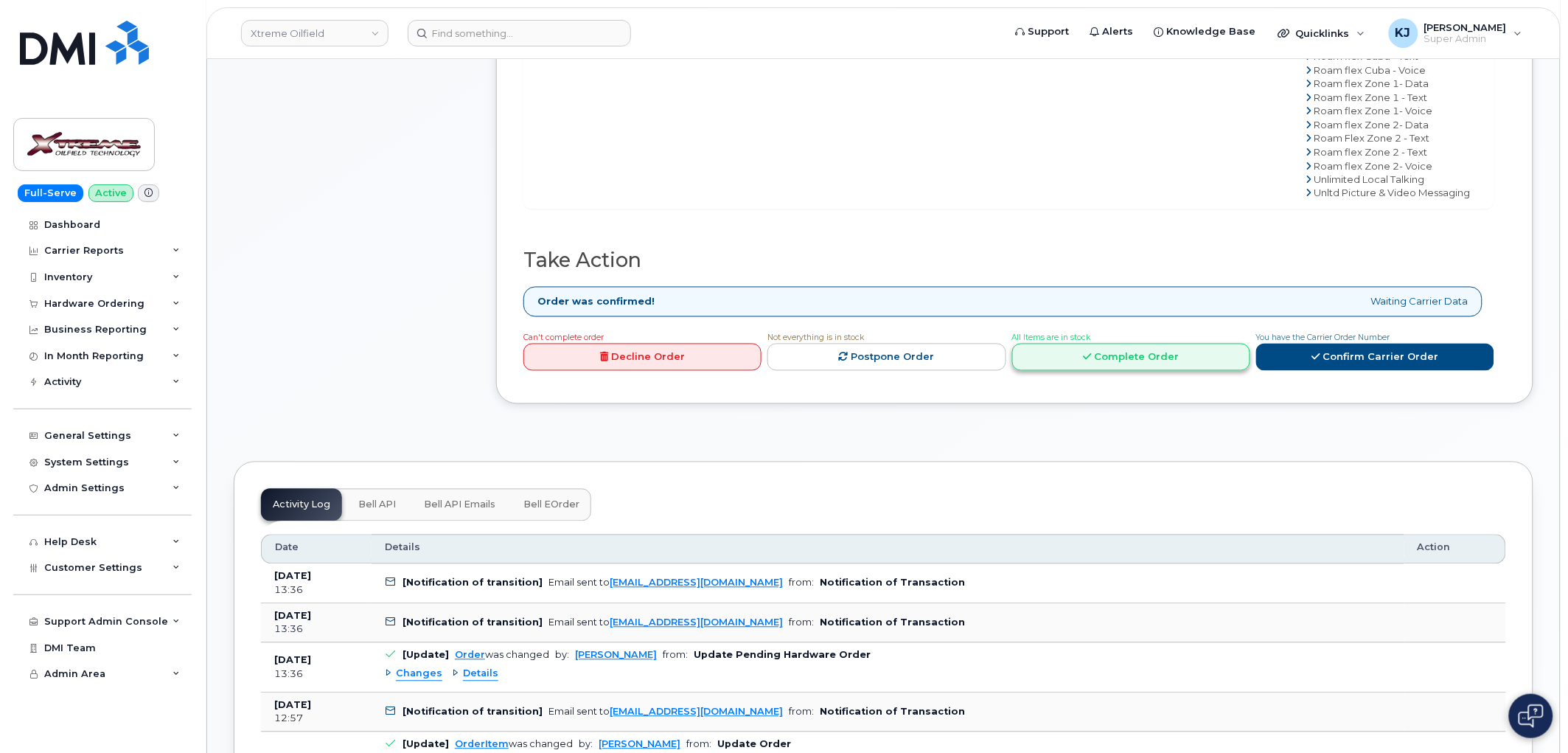
click at [1103, 371] on link "Complete Order" at bounding box center [1131, 357] width 238 height 27
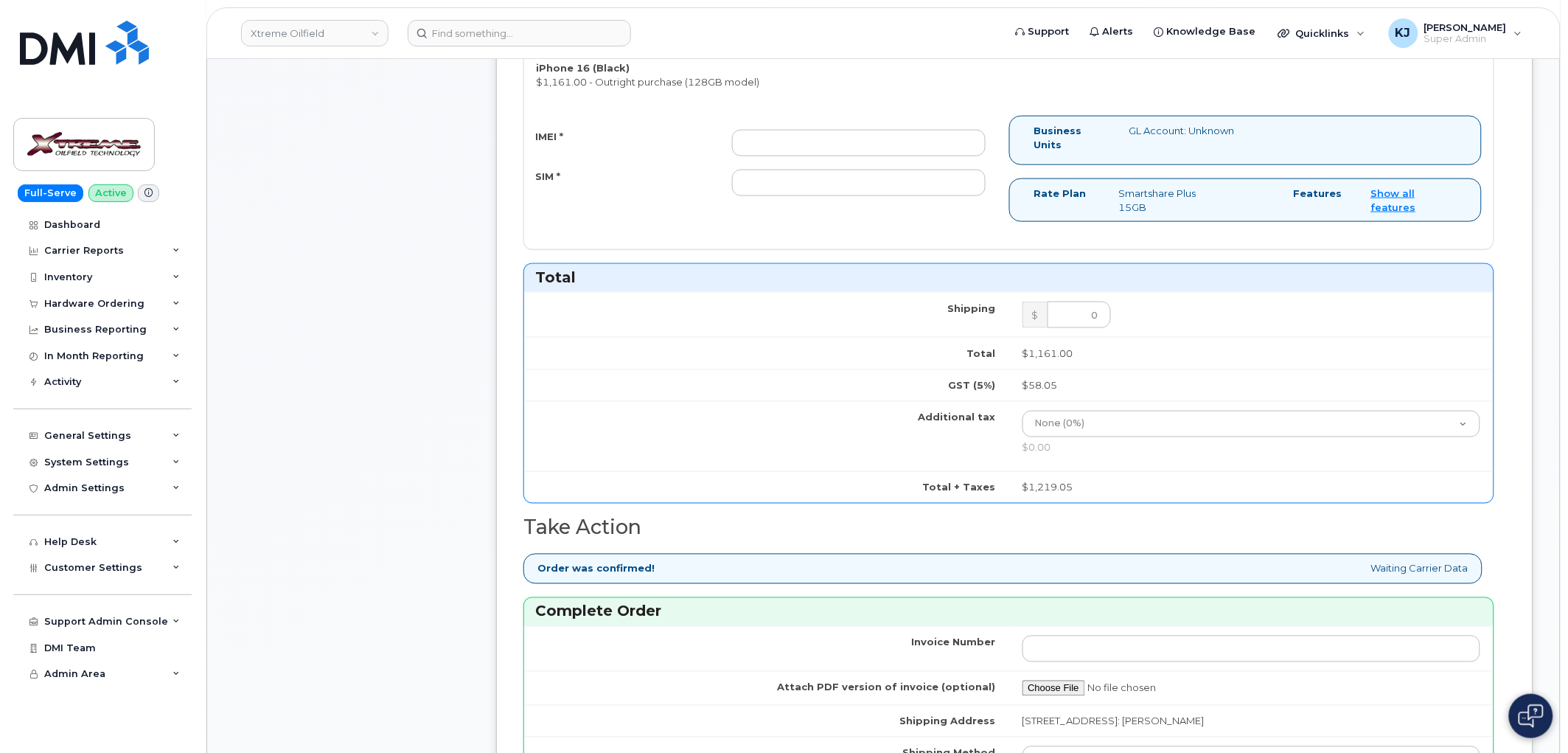
scroll to position [491, 0]
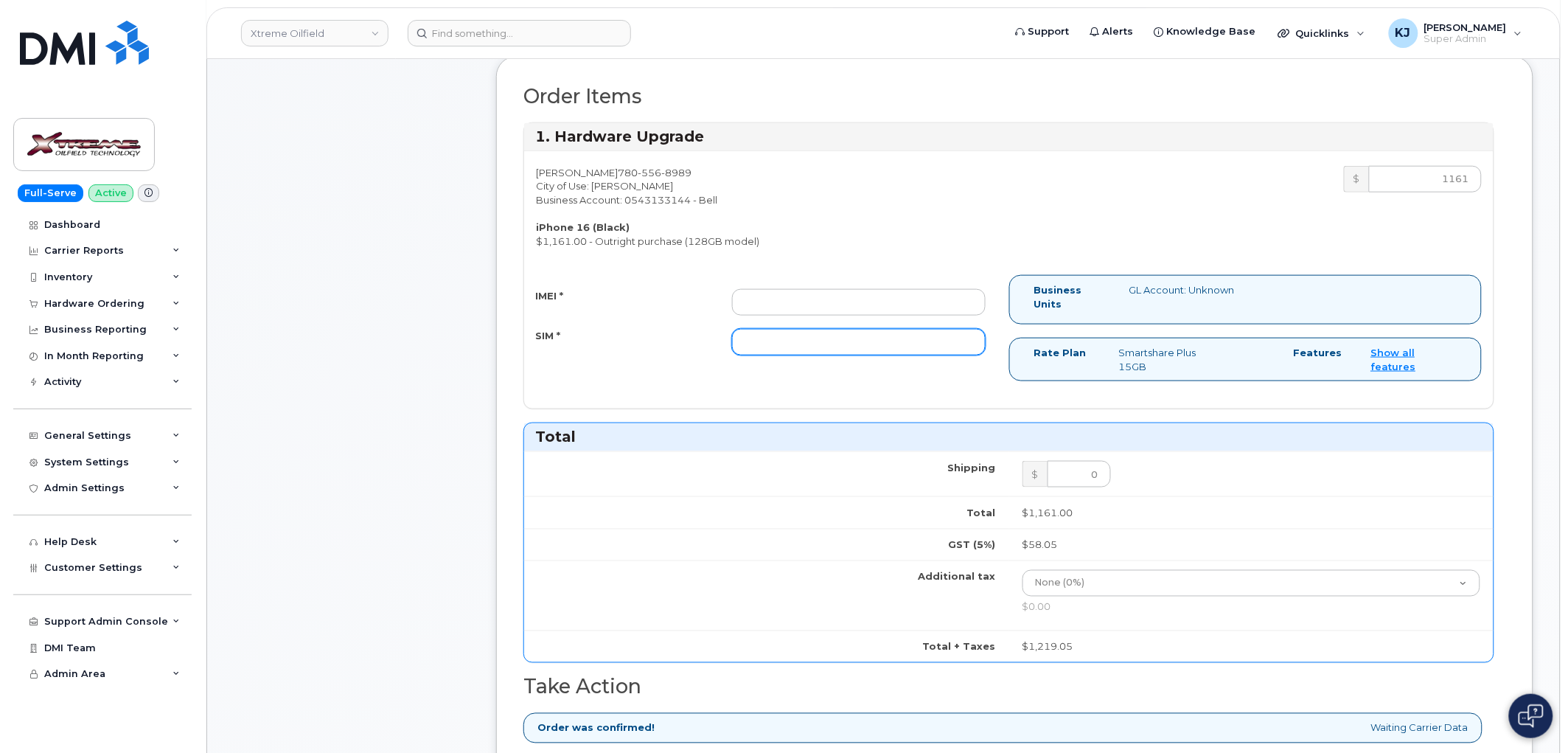
click at [778, 336] on input "SIM *" at bounding box center [859, 342] width 253 height 26
paste input "89302610207725575739"
type input "89302610207725575739"
click at [799, 296] on input "IMEI *" at bounding box center [859, 302] width 253 height 26
paste input "351388897774604"
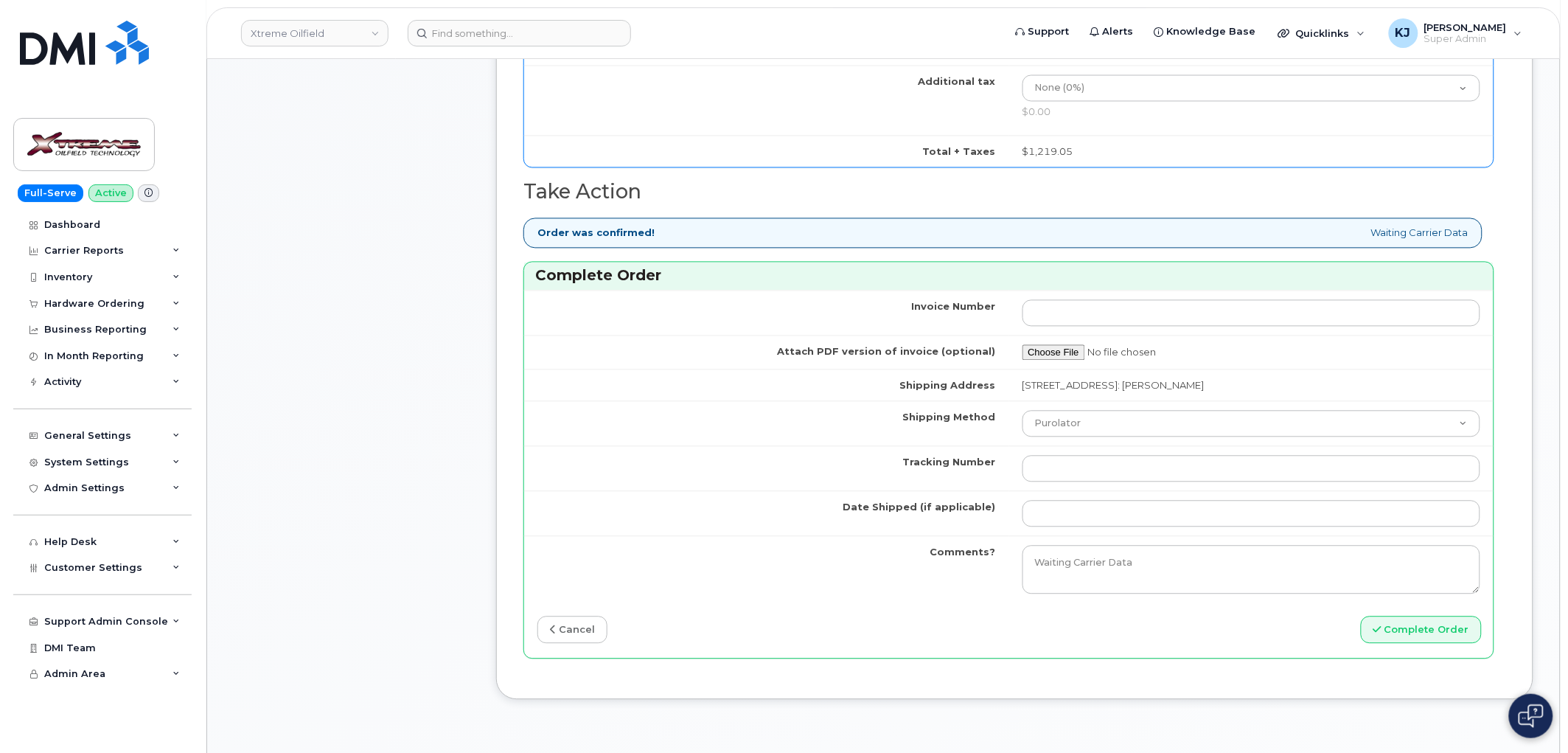
scroll to position [1147, 0]
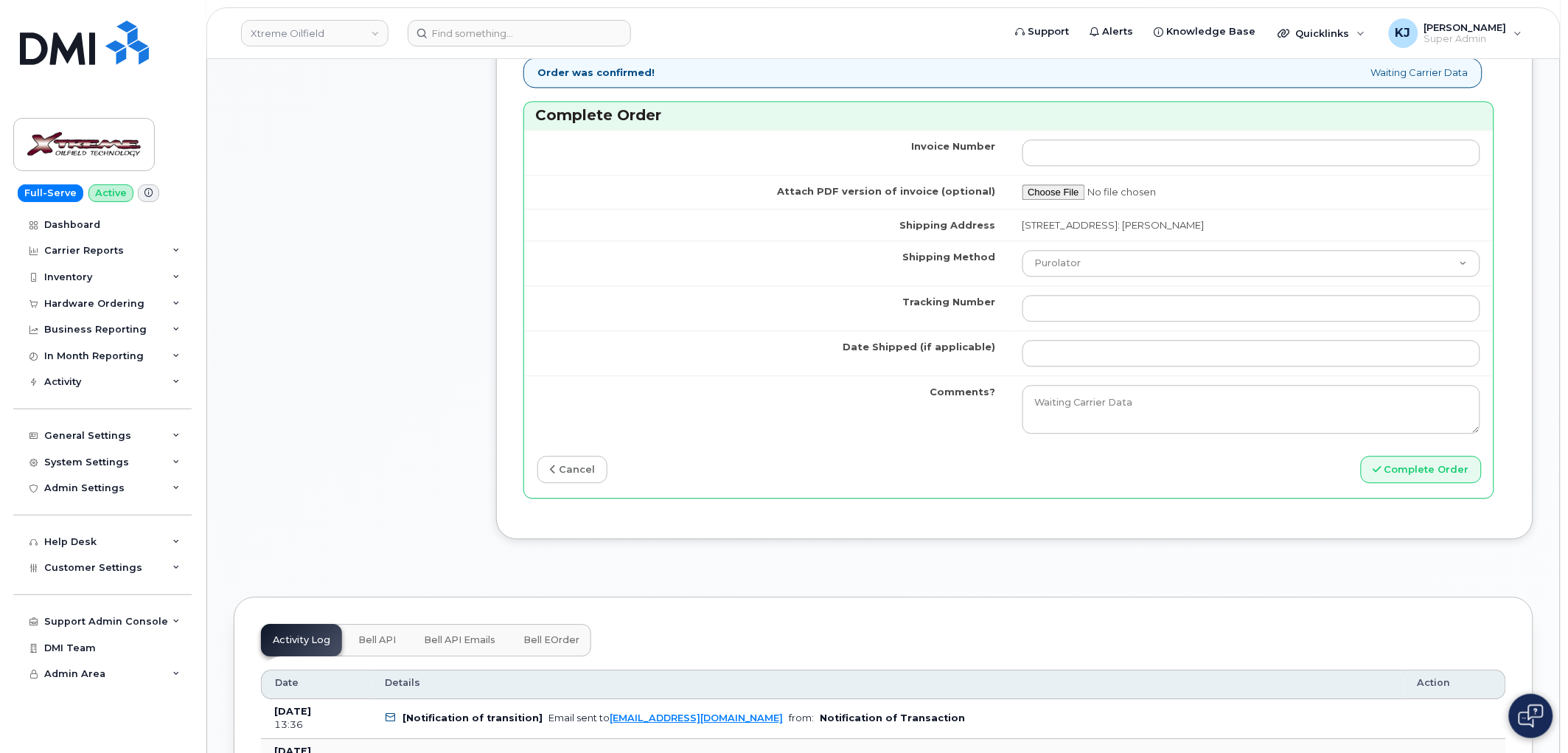
type input "351388897774604"
click at [1064, 268] on select "Purolator UPS FedEx Canada Post Courier Other Drop Off Pick Up" at bounding box center [1251, 263] width 458 height 26
select select "FedEx"
click at [1022, 250] on select "Purolator UPS FedEx Canada Post Courier Other Drop Off Pick Up" at bounding box center [1251, 263] width 458 height 26
click at [1067, 303] on input "Tracking Number" at bounding box center [1251, 308] width 458 height 26
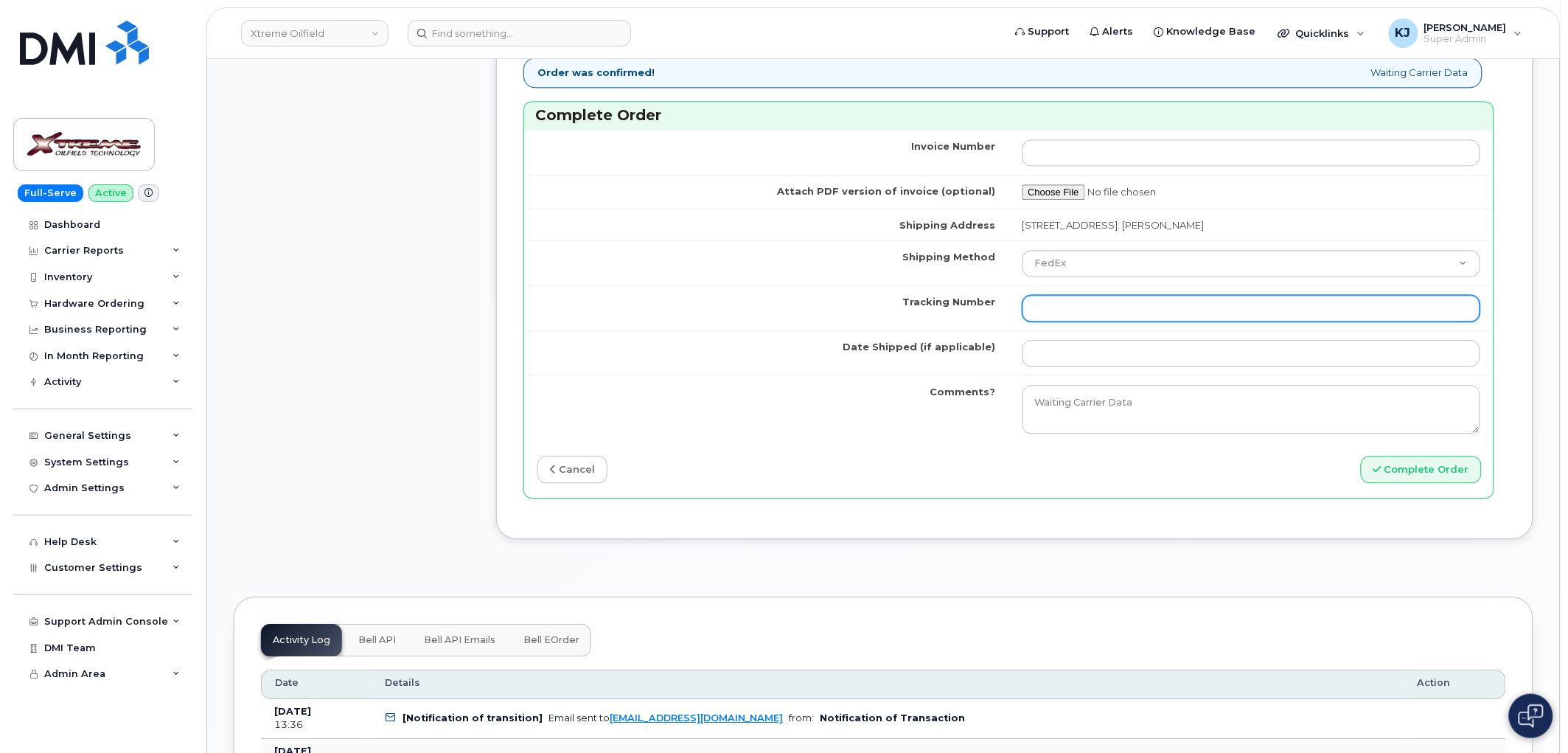
paste input "476303004616"
type input "476303004616"
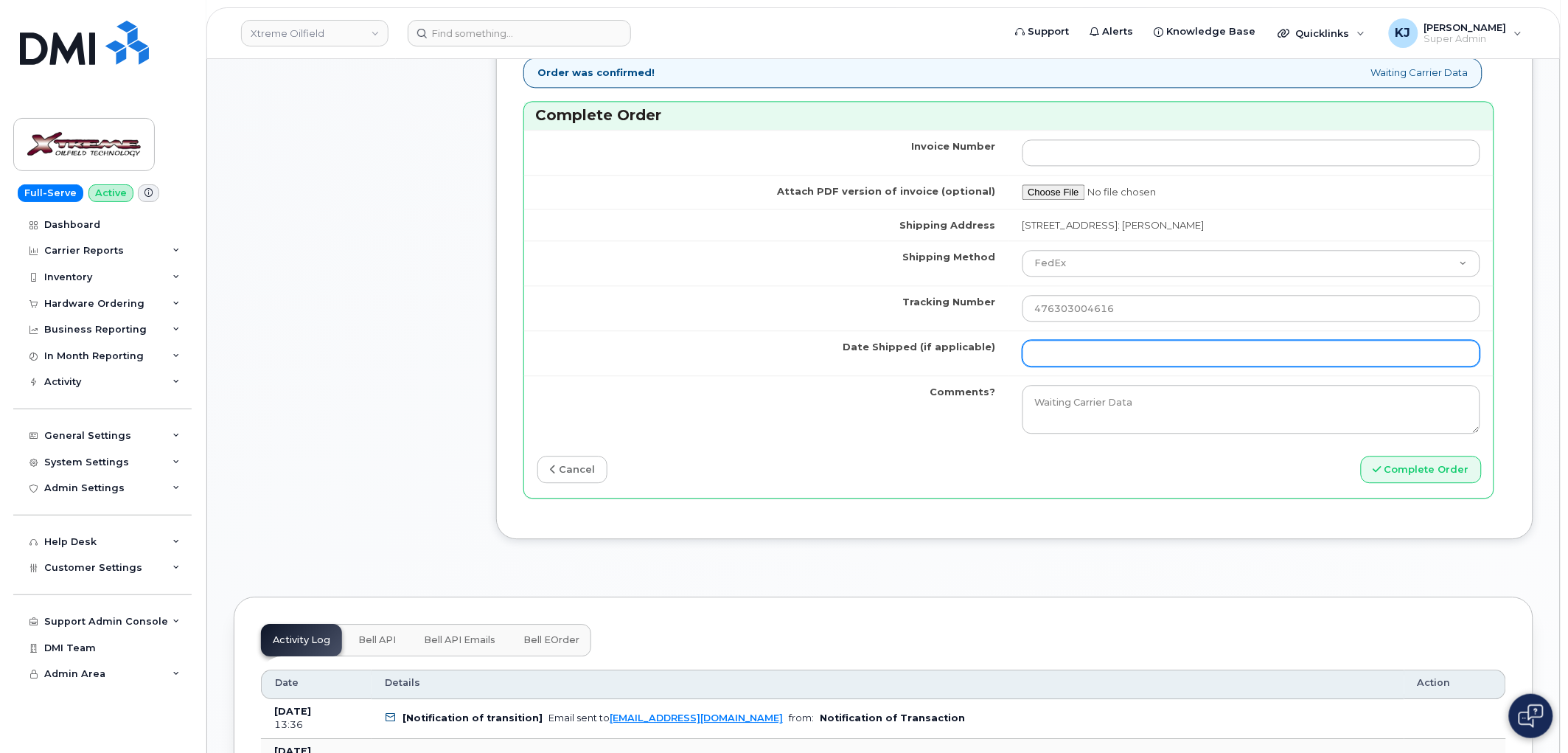
click at [1079, 359] on input "Date Shipped (if applicable)" at bounding box center [1251, 353] width 458 height 26
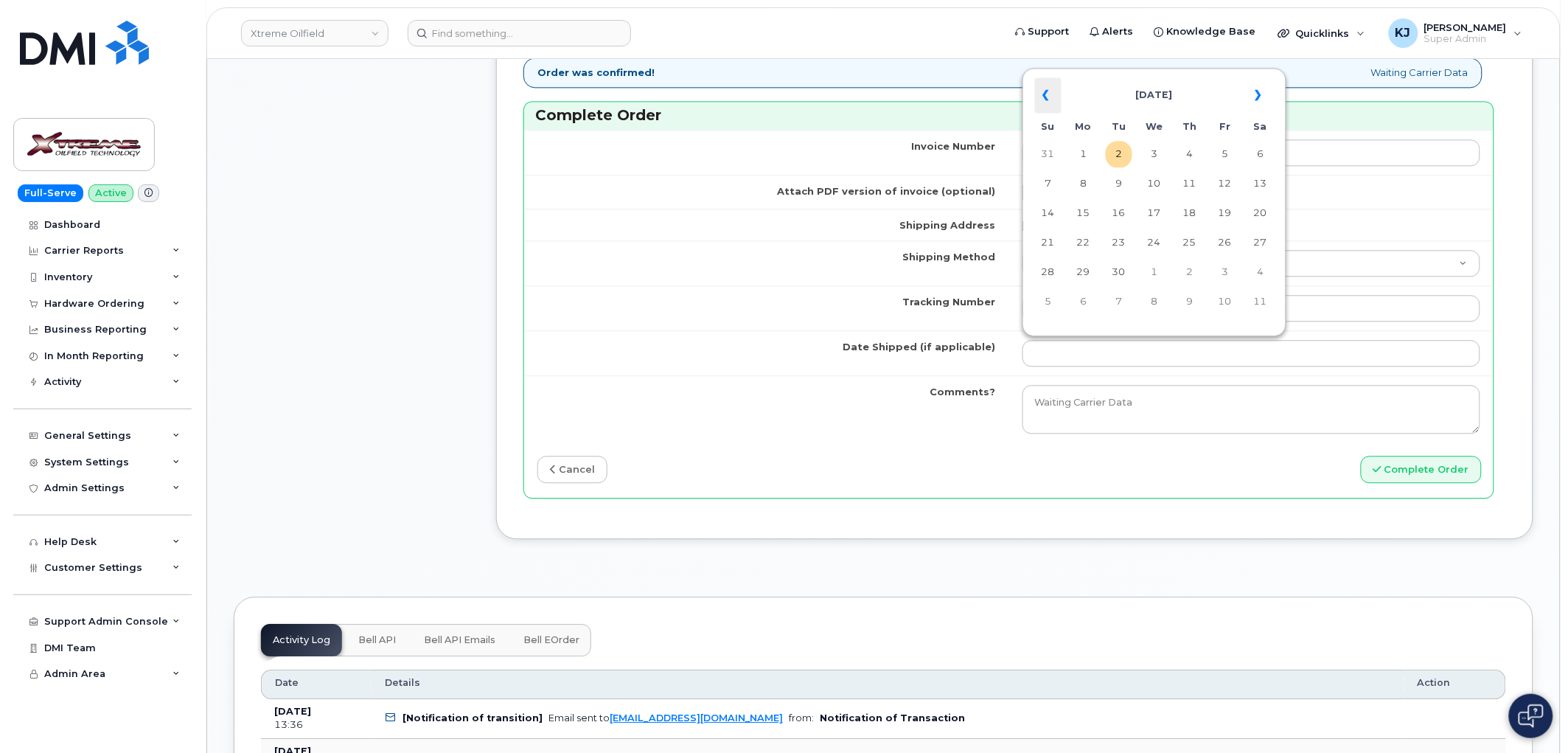
click at [1049, 99] on th "«" at bounding box center [1048, 95] width 26 height 36
click at [1221, 252] on td "22" at bounding box center [1225, 243] width 26 height 26
type input "2025-08-22"
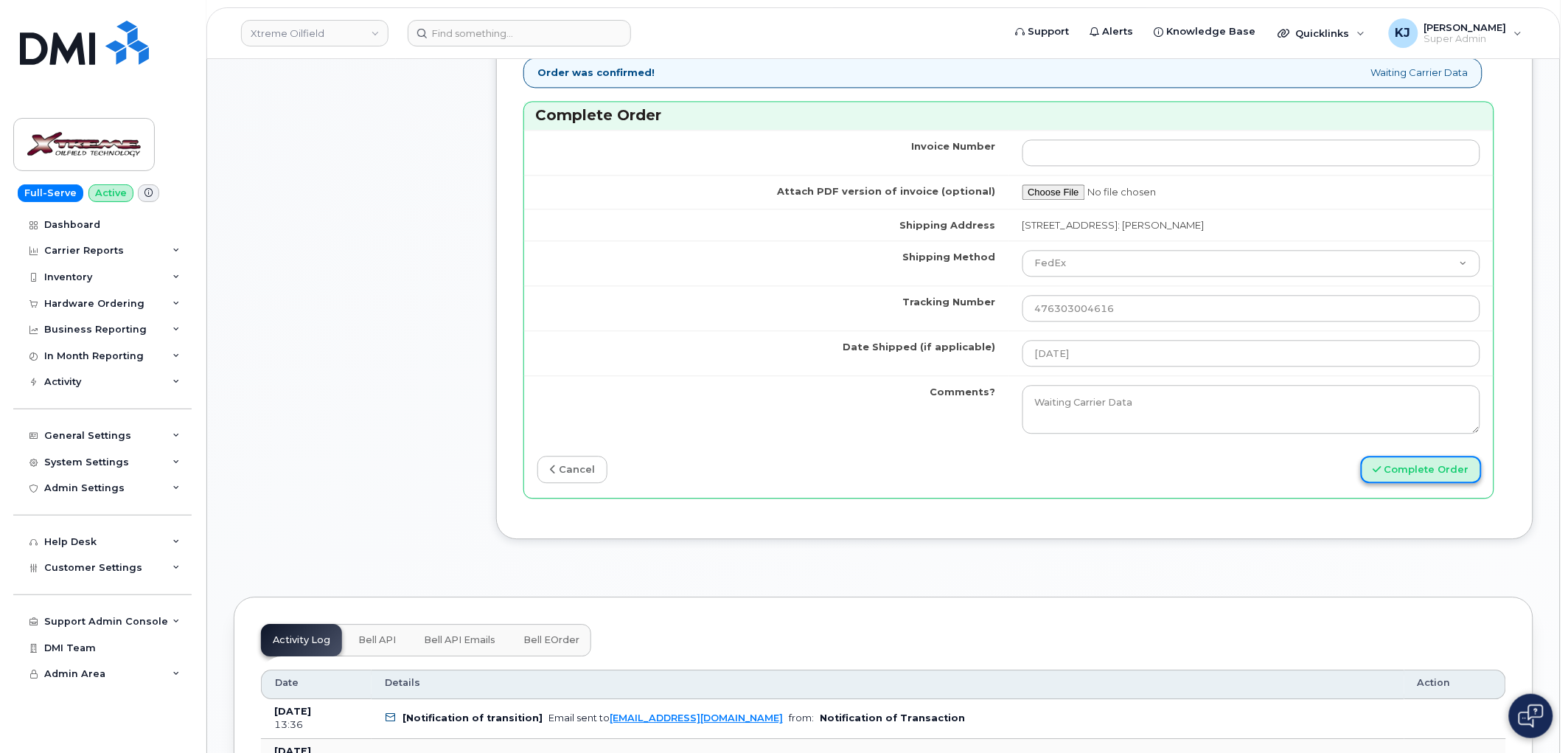
click at [1395, 478] on button "Complete Order" at bounding box center [1421, 469] width 121 height 27
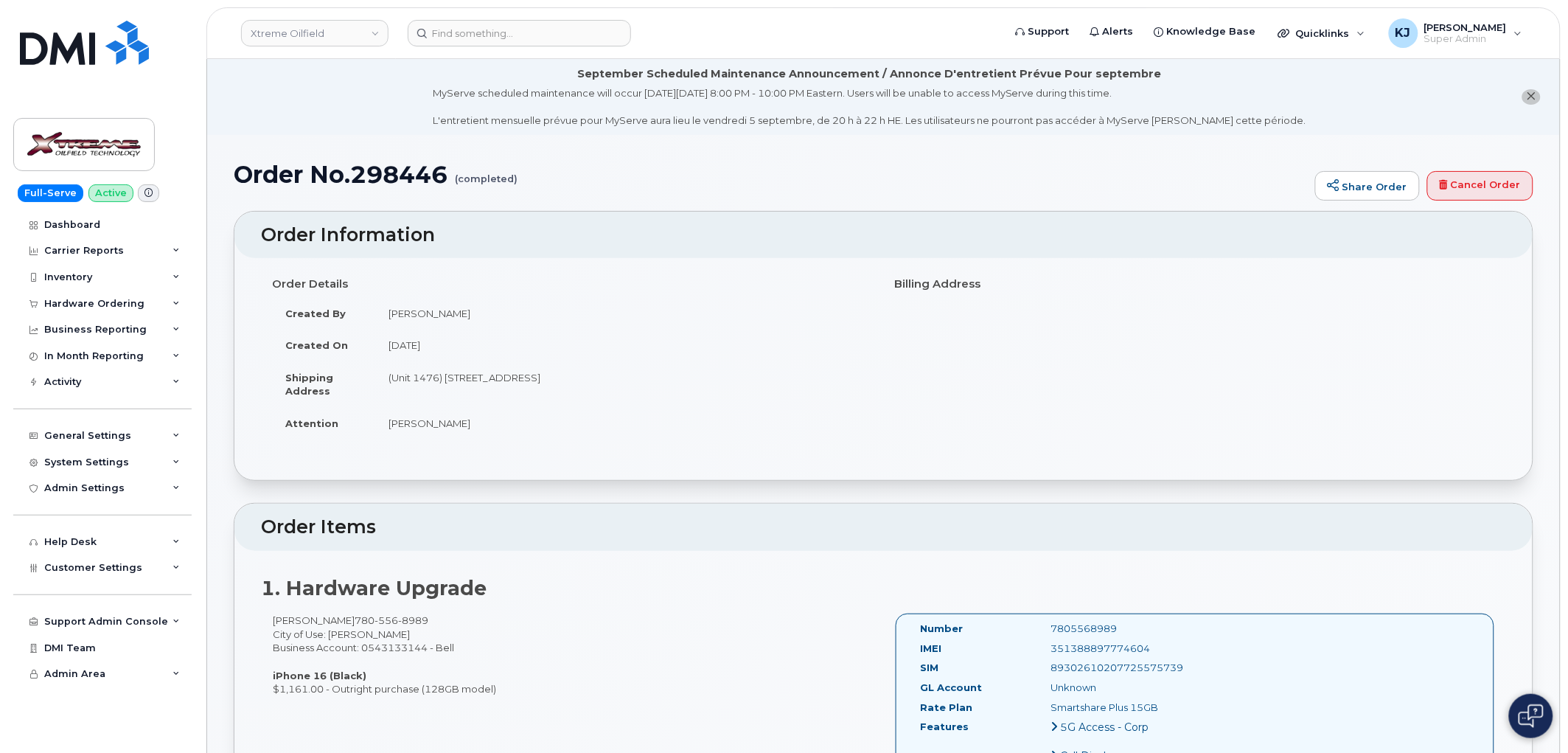
drag, startPoint x: 236, startPoint y: 175, endPoint x: 579, endPoint y: 428, distance: 426.2
copy div "Order No.298446 (completed) Share Order Cancel Order × Share This Order If you …"
drag, startPoint x: 308, startPoint y: 26, endPoint x: 303, endPoint y: 19, distance: 8.6
click at [308, 26] on link "Xtreme Oilfield" at bounding box center [315, 33] width 148 height 26
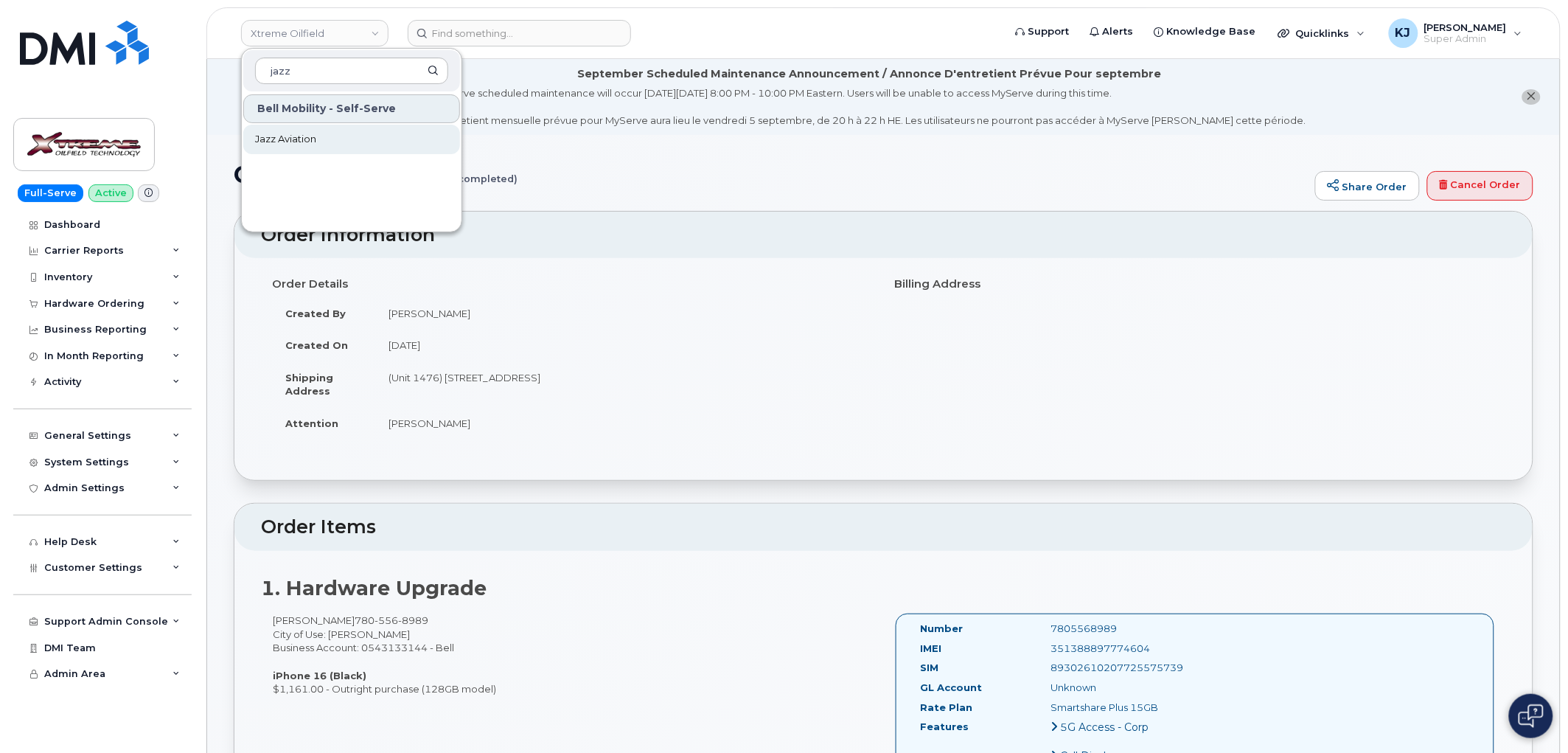
type input "jazz"
click at [377, 144] on link "Jazz Aviation" at bounding box center [352, 139] width 216 height 29
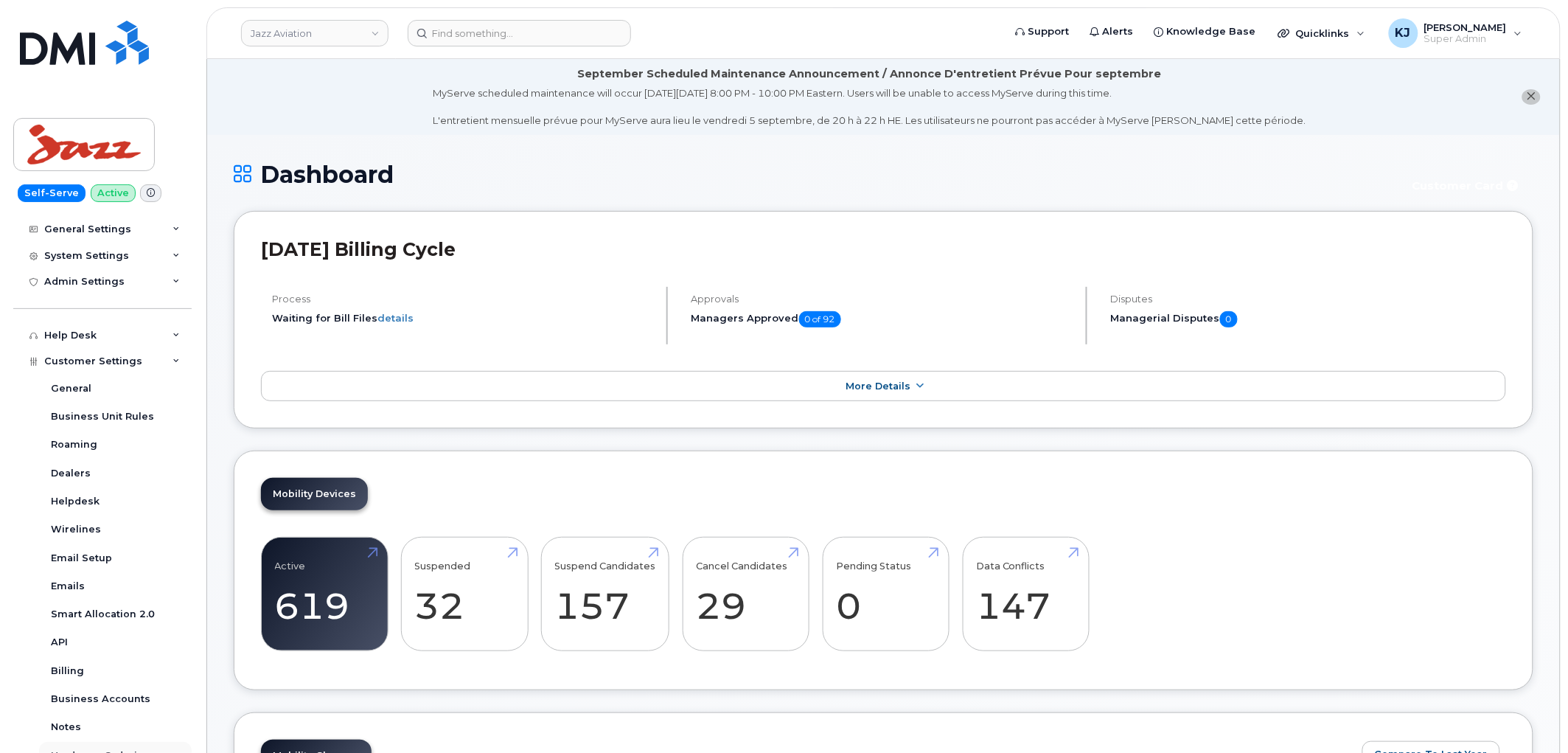
scroll to position [385, 0]
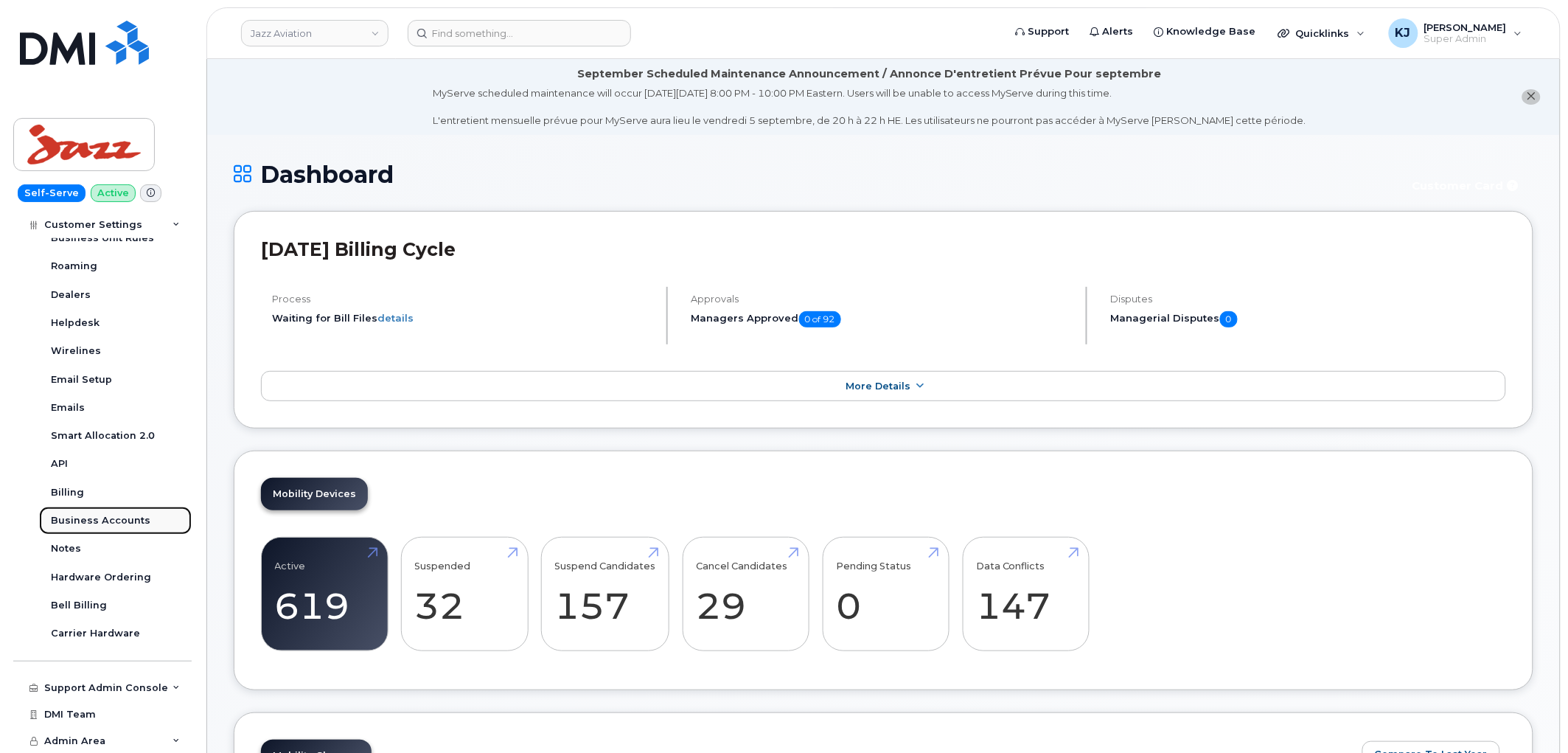
click at [117, 519] on div "Business Accounts" at bounding box center [100, 520] width 100 height 13
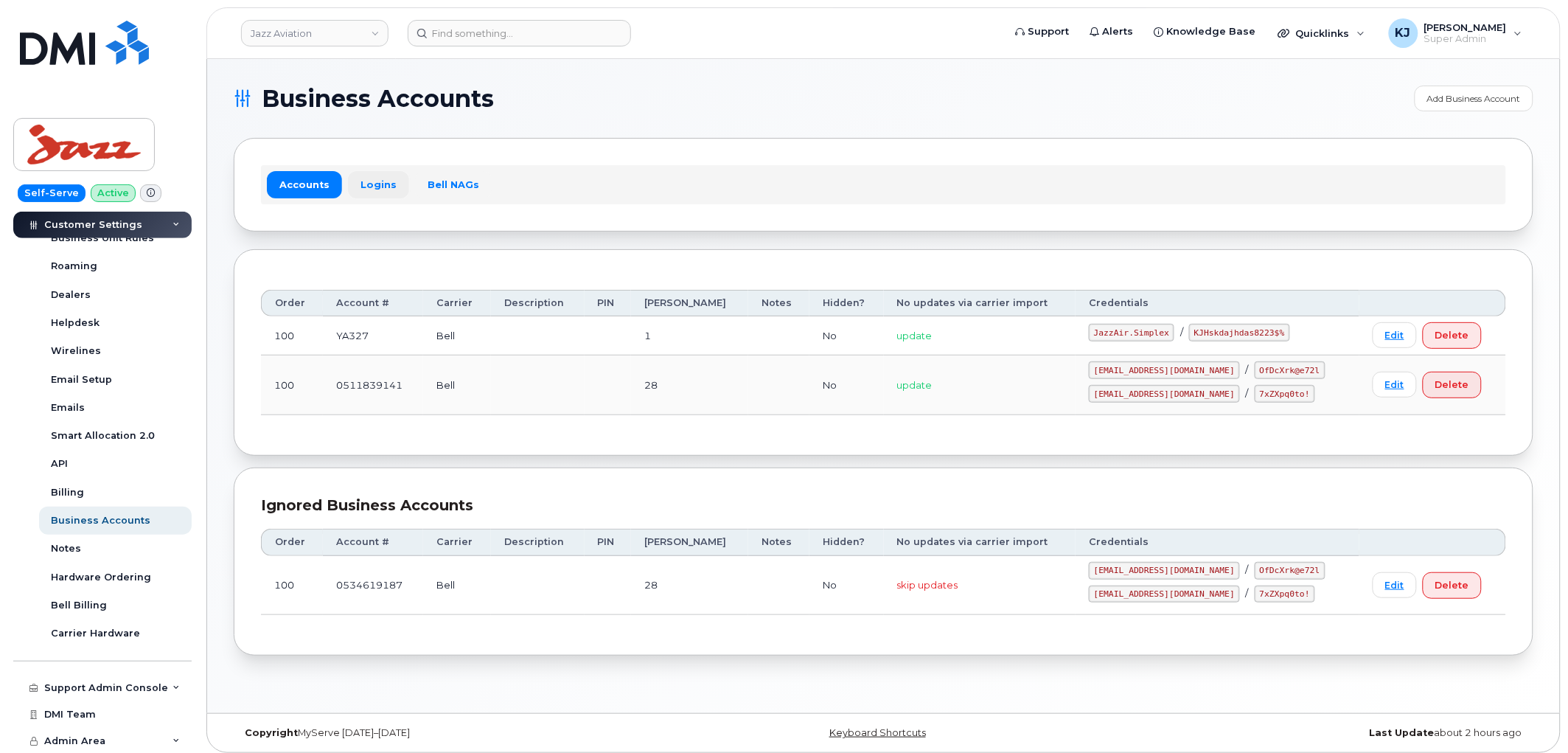
click at [376, 192] on link "Logins" at bounding box center [378, 184] width 61 height 26
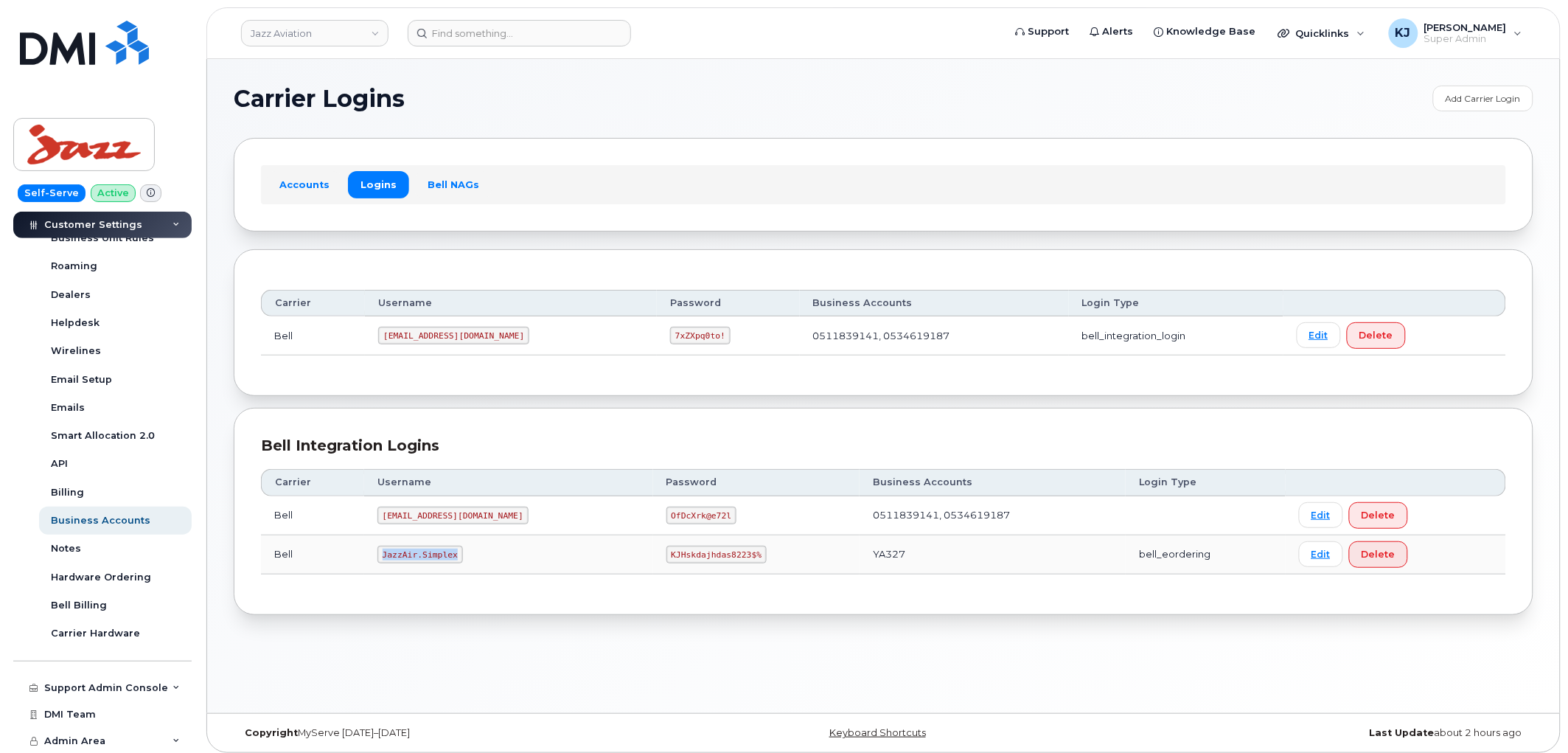
drag, startPoint x: 454, startPoint y: 554, endPoint x: 381, endPoint y: 548, distance: 73.2
click at [381, 548] on code "JazzAir.Simplex" at bounding box center [420, 554] width 86 height 18
copy code "JazzAir.Simplex"
drag, startPoint x: 617, startPoint y: 552, endPoint x: 642, endPoint y: 553, distance: 25.0
click at [666, 553] on code "KJHskdajhdas8223$%" at bounding box center [716, 554] width 100 height 18
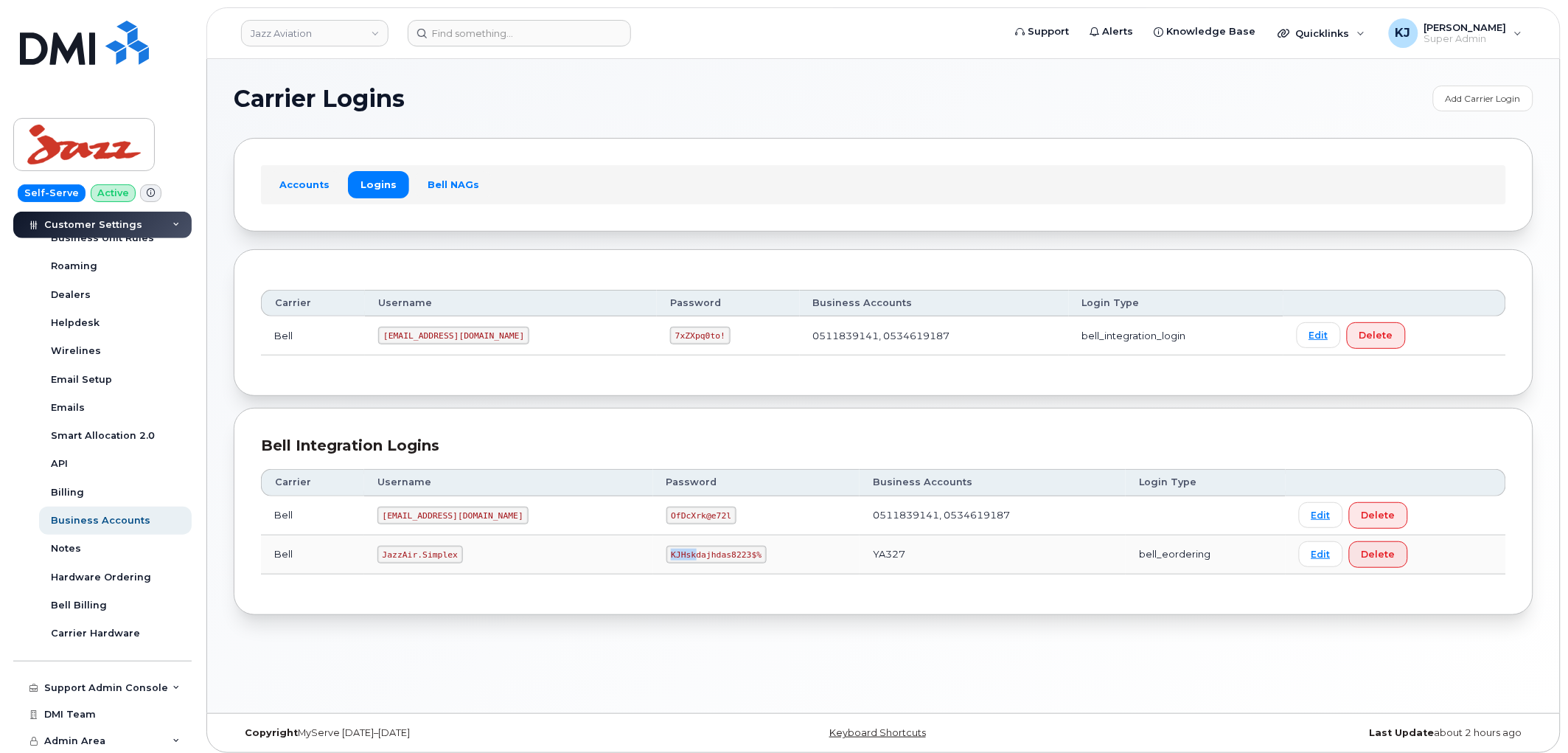
click at [666, 557] on code "KJHskdajhdas8223$%" at bounding box center [716, 554] width 100 height 18
drag, startPoint x: 621, startPoint y: 550, endPoint x: 702, endPoint y: 554, distance: 81.1
click at [702, 554] on code "KJHskdajhdas8223$%" at bounding box center [716, 554] width 100 height 18
copy code "KJHskdajhdas8223$%"
